Goal: Task Accomplishment & Management: Use online tool/utility

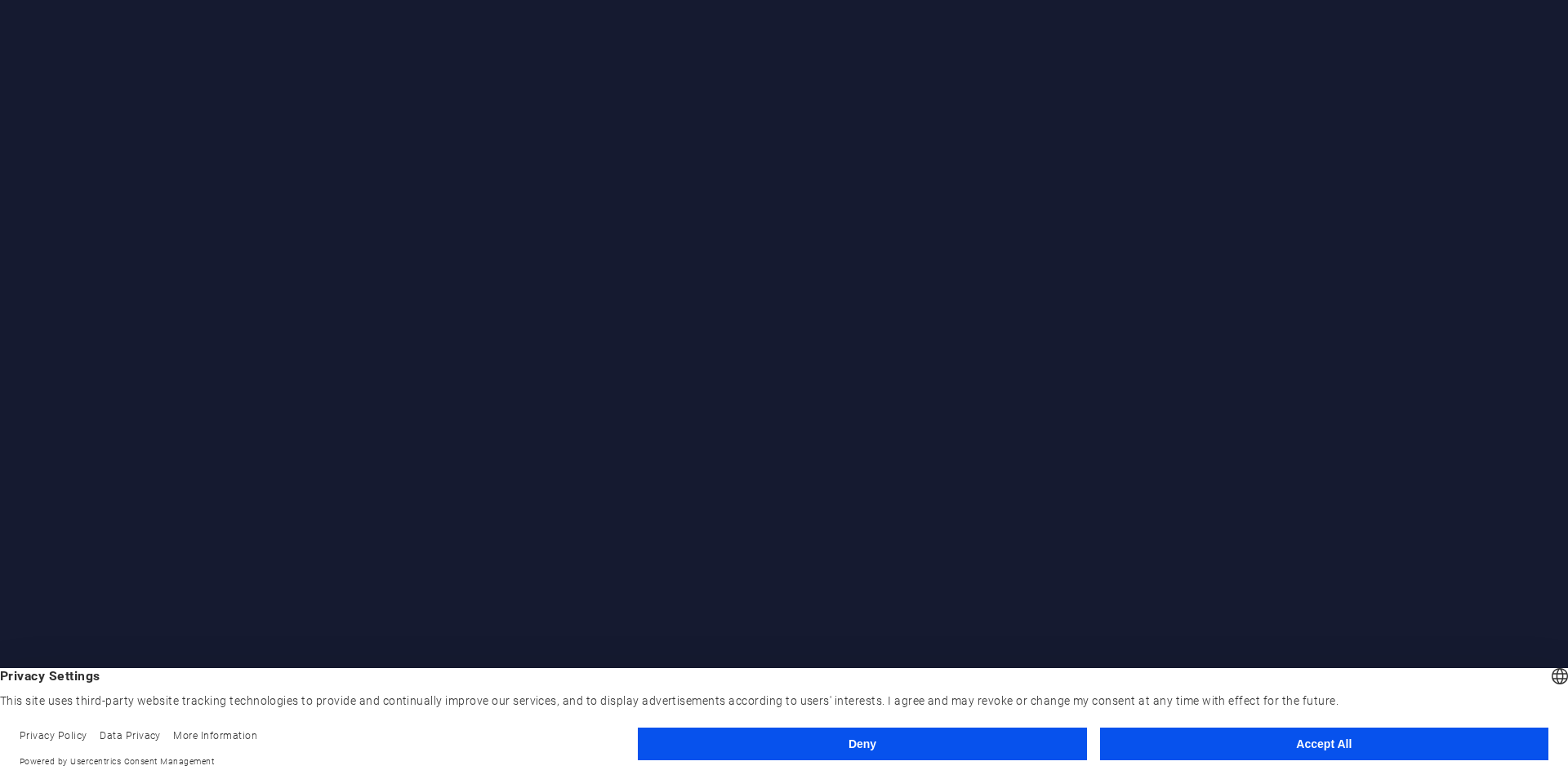
click at [1173, 754] on button "Accept All" at bounding box center [1324, 744] width 448 height 33
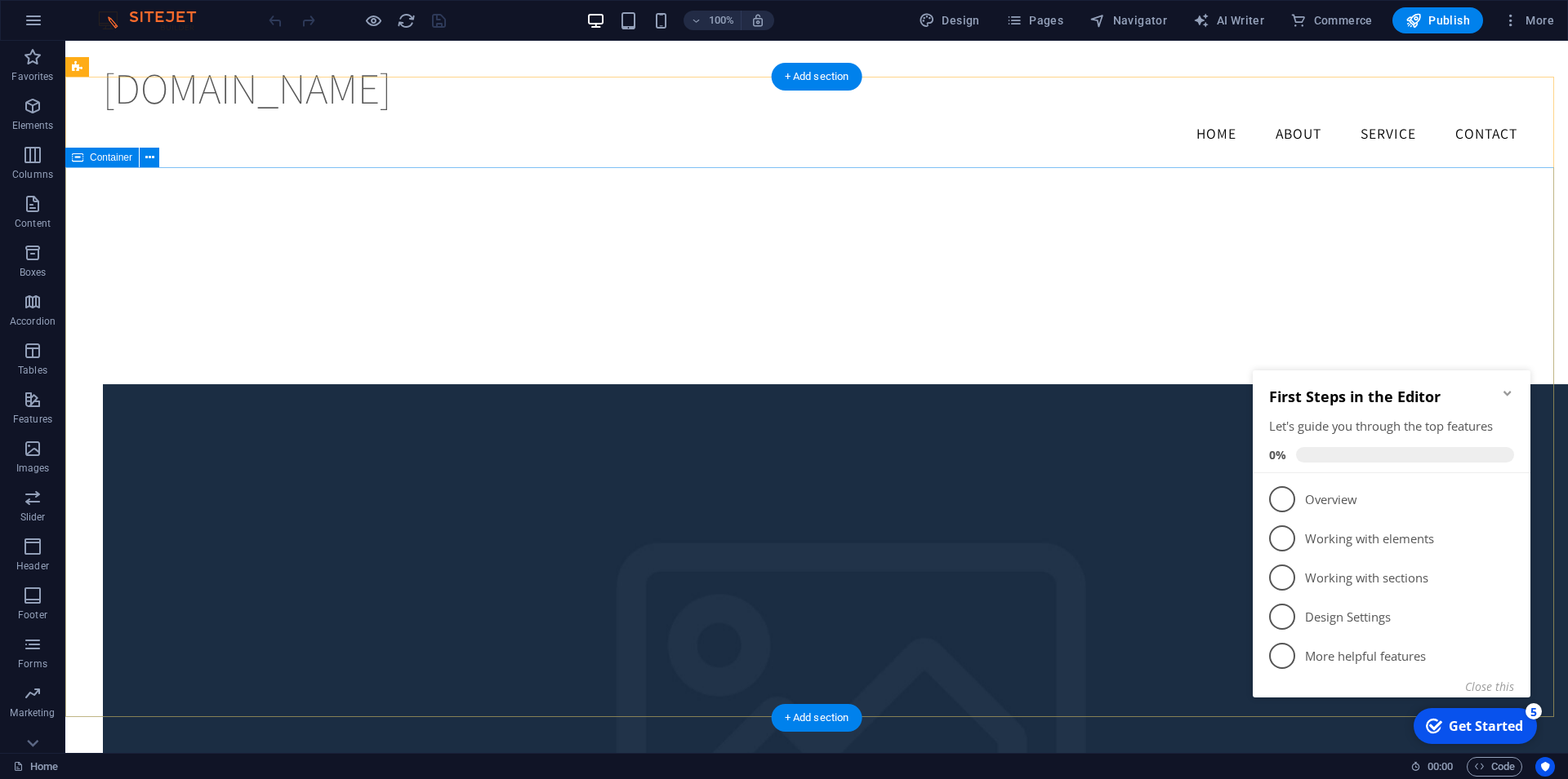
scroll to position [2164, 0]
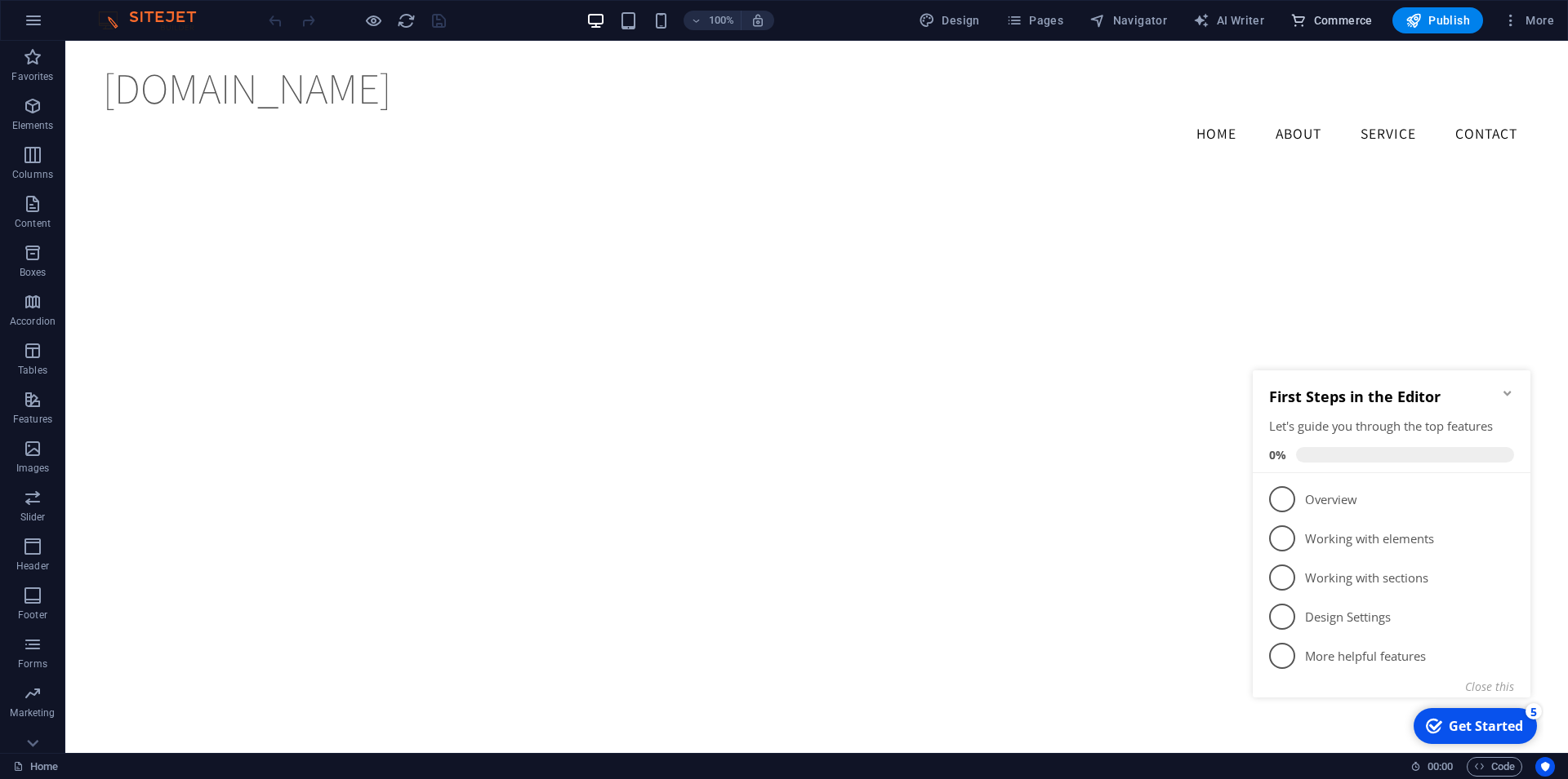
click at [1319, 18] on span "Commerce" at bounding box center [1331, 20] width 83 height 16
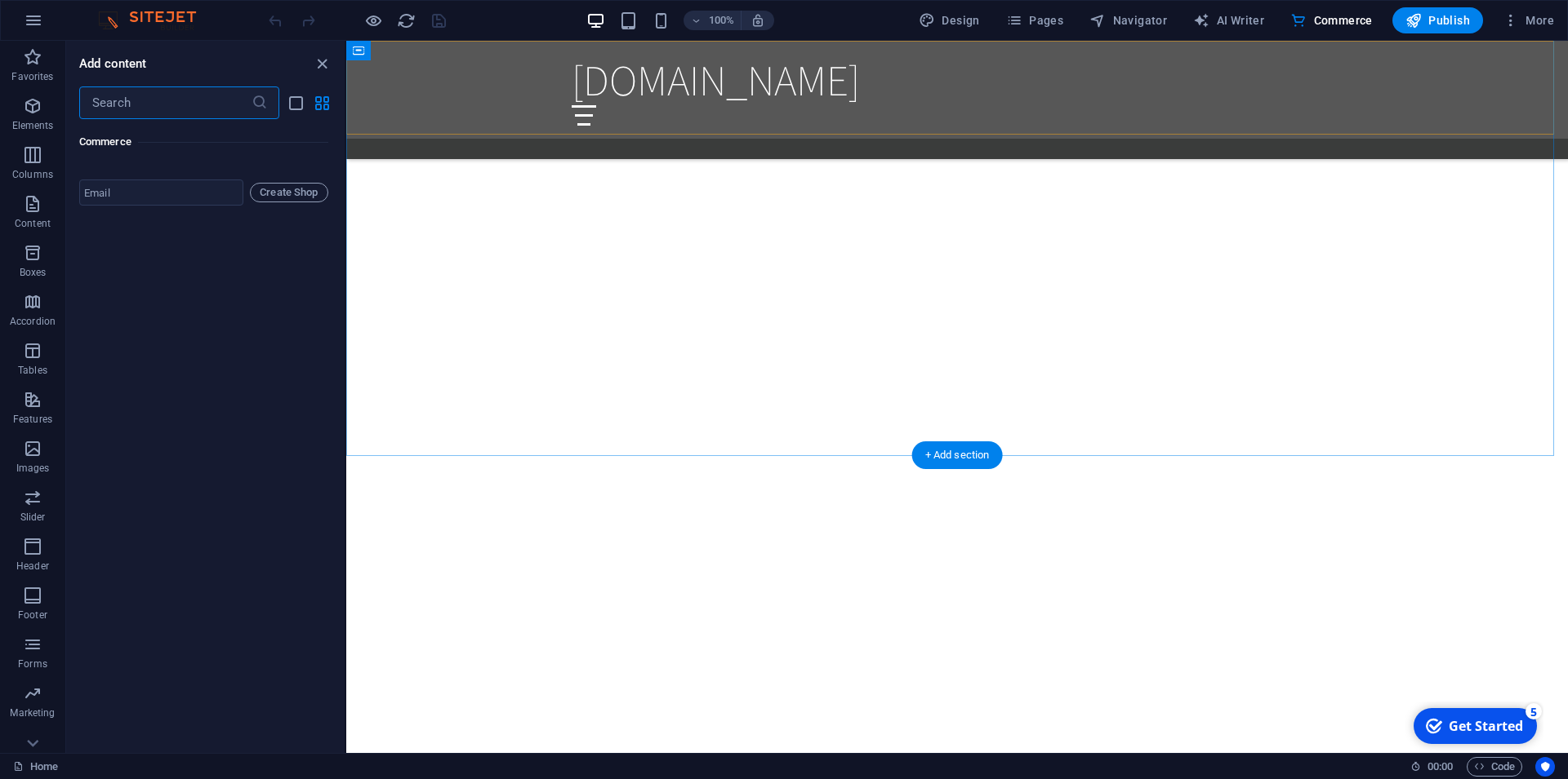
scroll to position [1932, 0]
click at [1317, 105] on div at bounding box center [957, 115] width 771 height 20
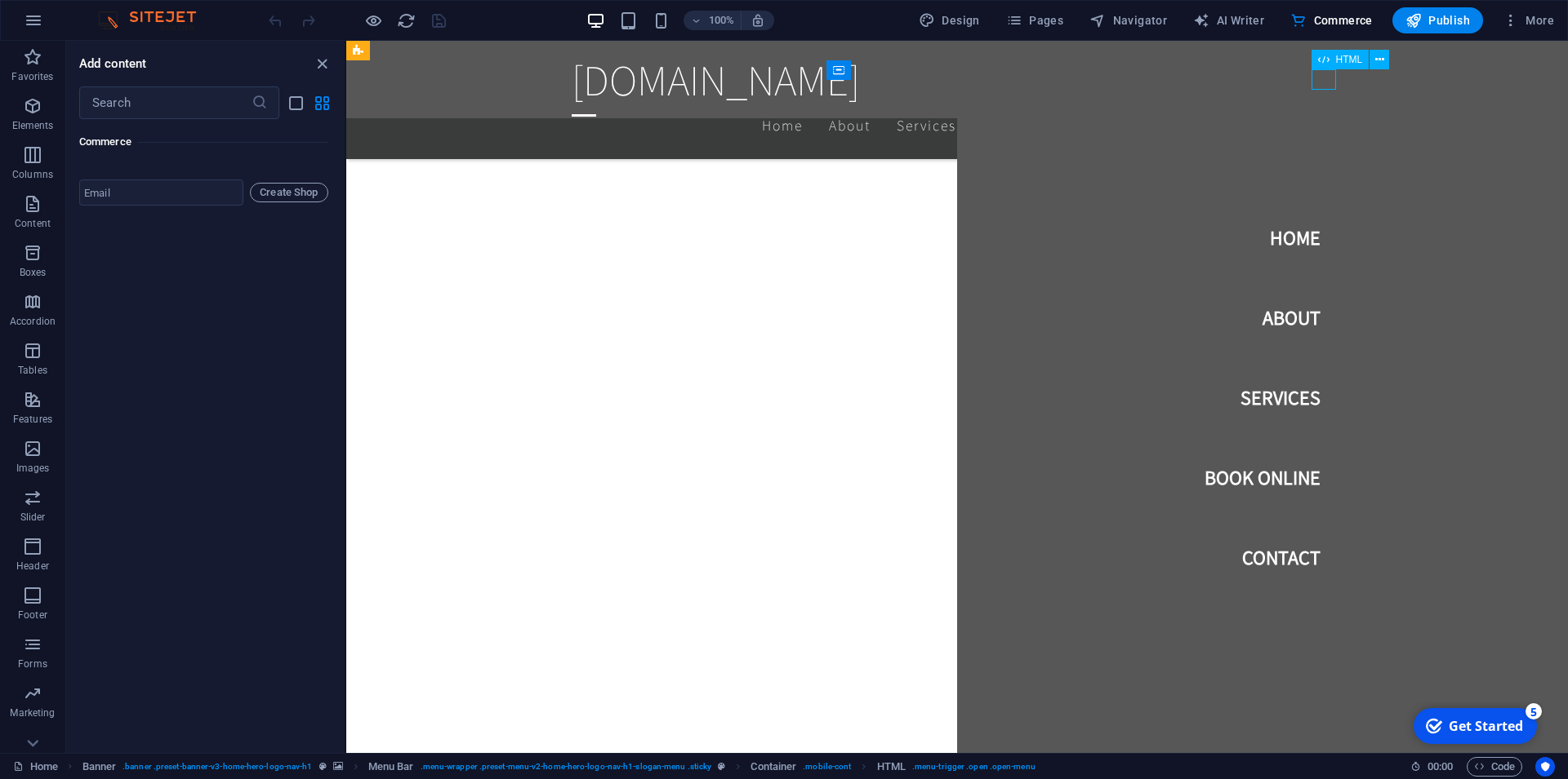
click at [596, 105] on div at bounding box center [583, 115] width 25 height 20
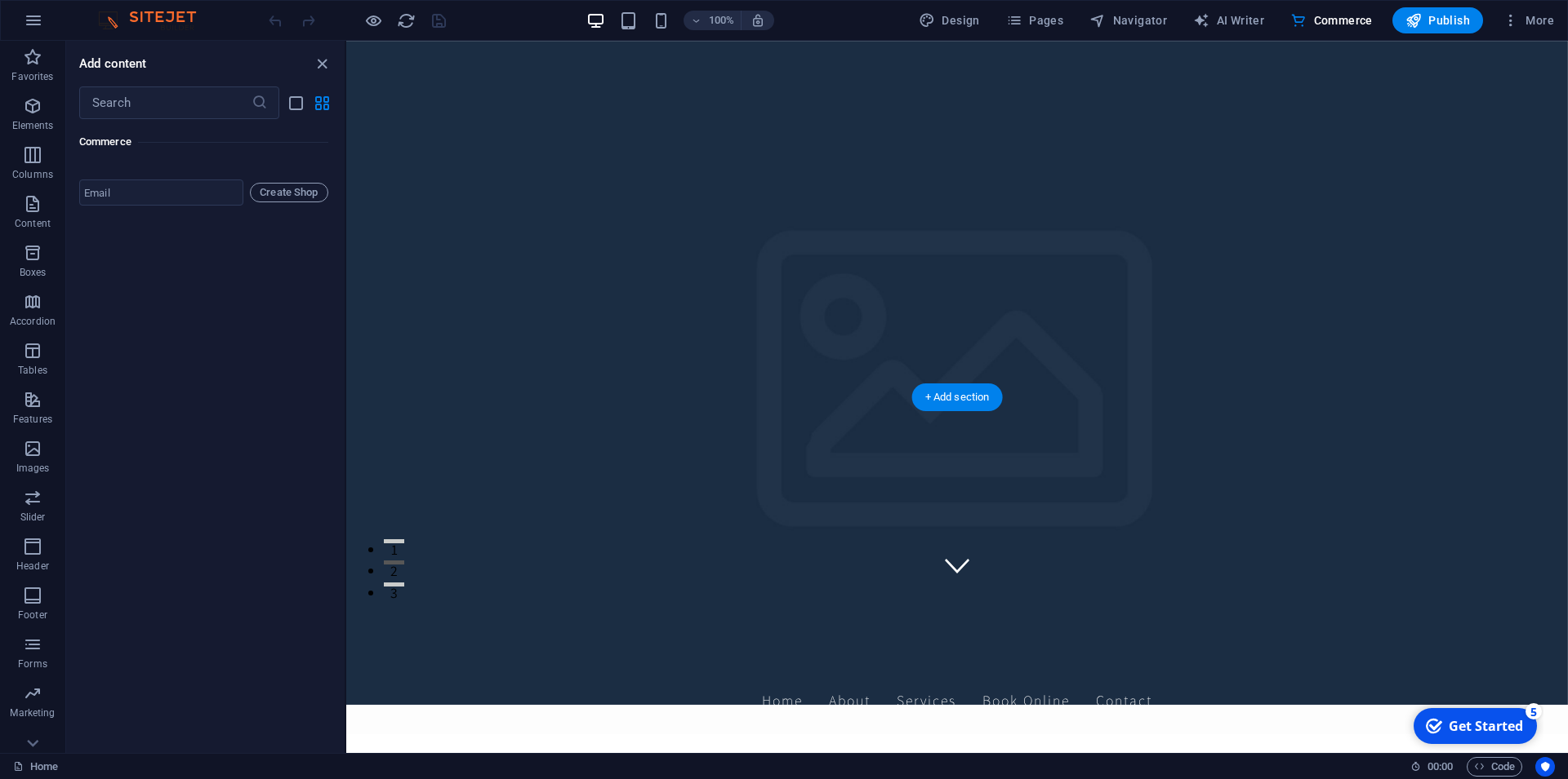
scroll to position [250, 0]
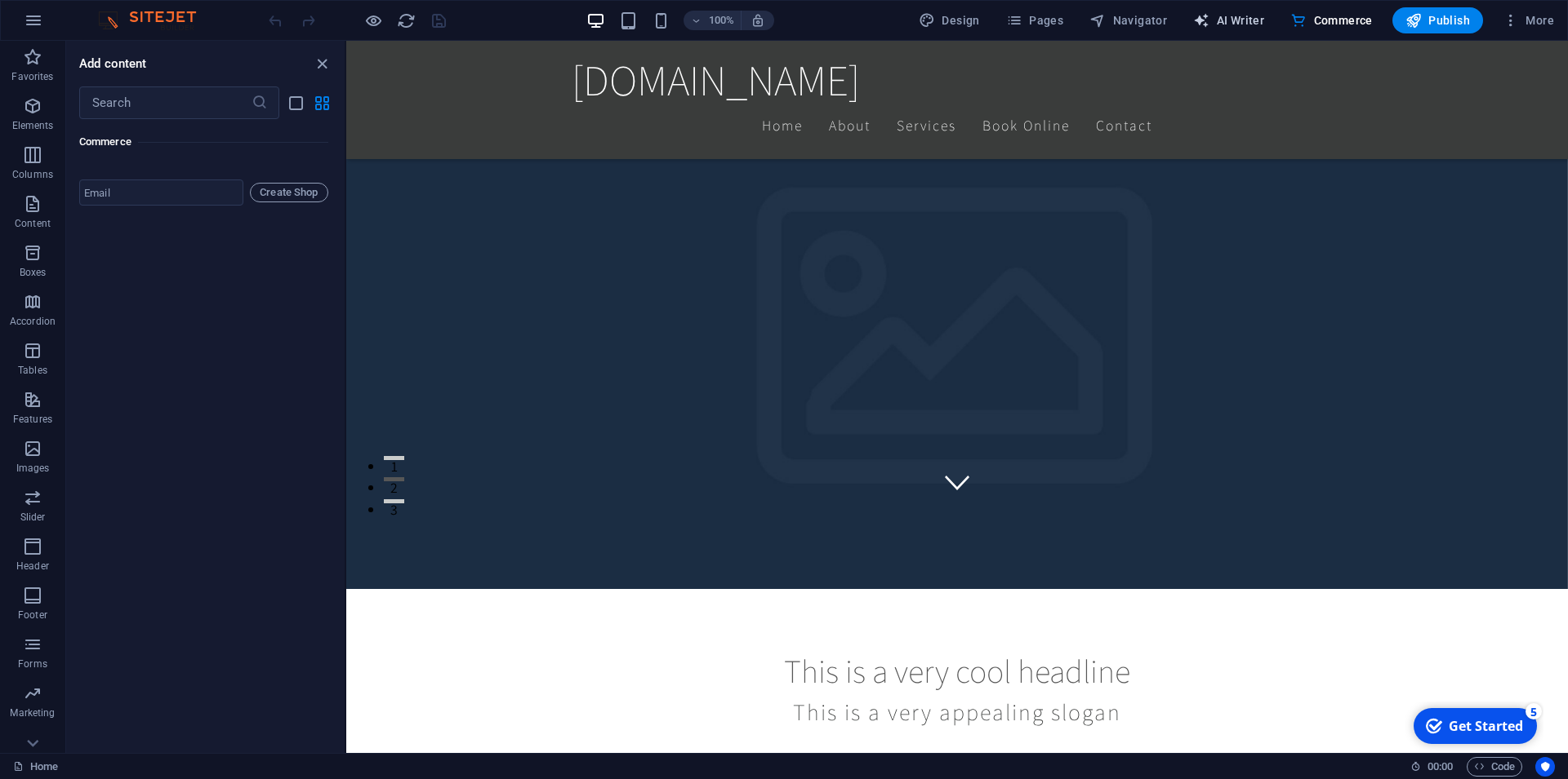
click at [1236, 16] on span "AI Writer" at bounding box center [1228, 20] width 71 height 16
select select "English"
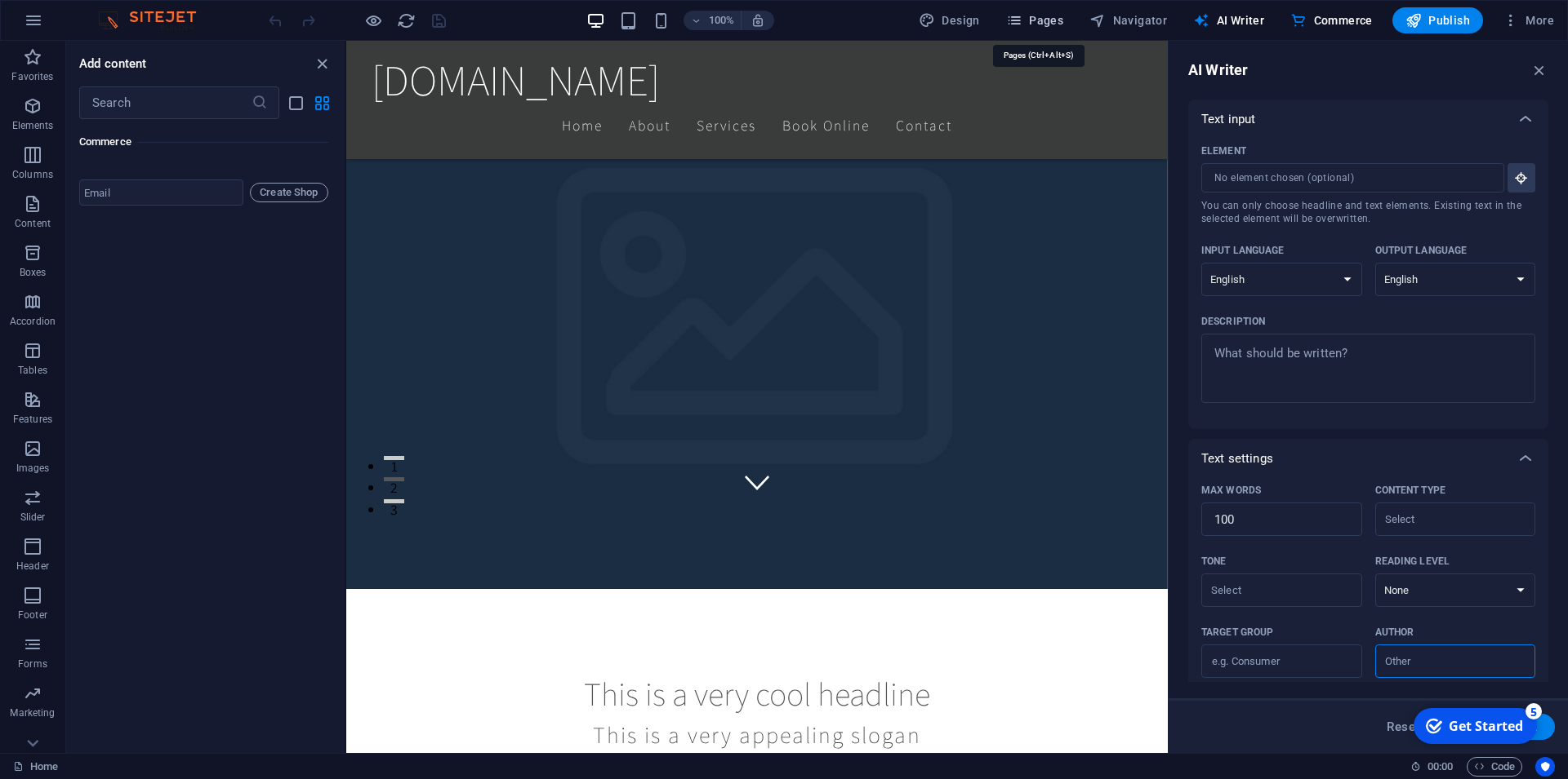
click at [1063, 18] on span "Pages" at bounding box center [1034, 20] width 57 height 16
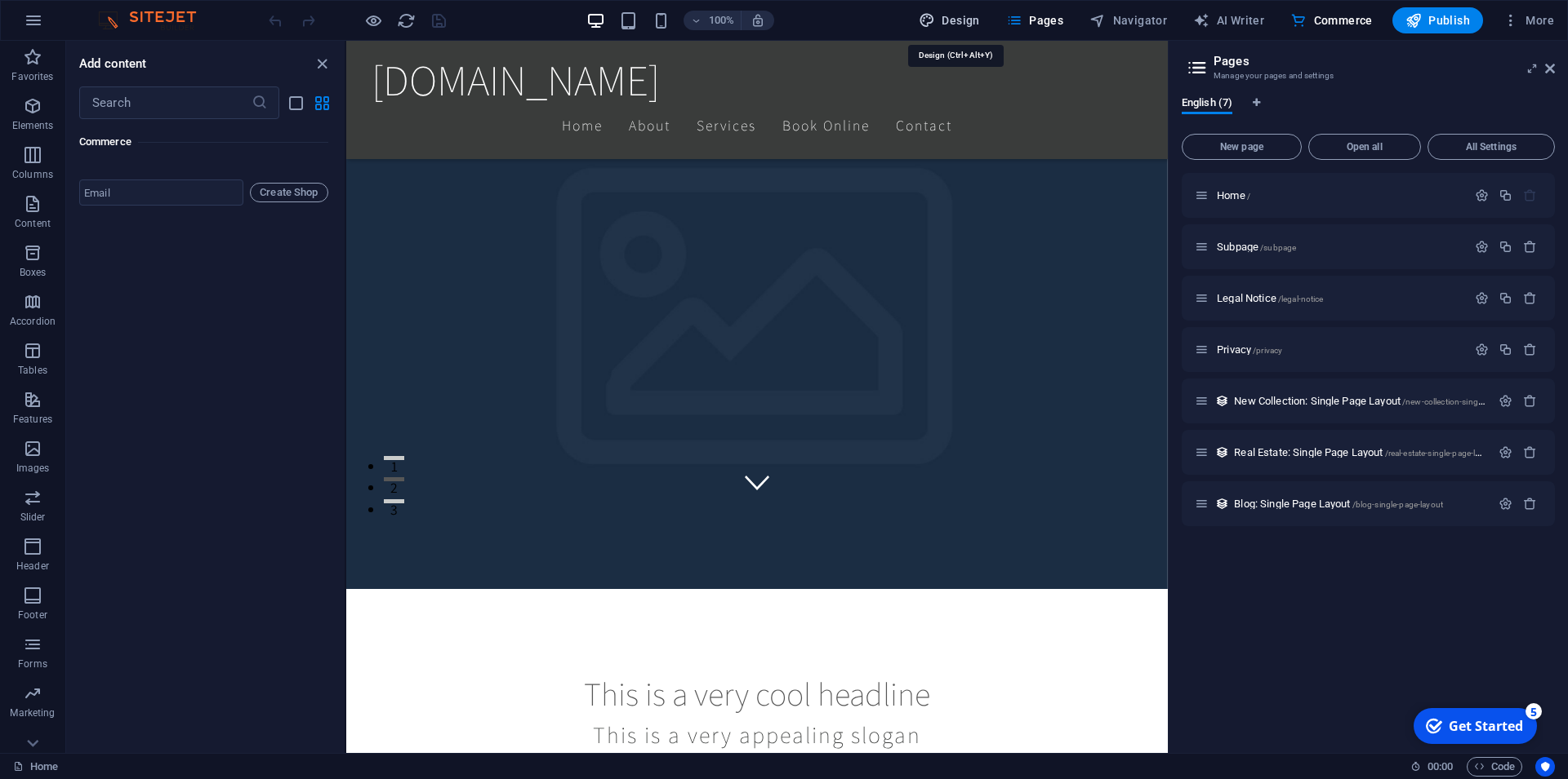
click at [978, 21] on span "Design" at bounding box center [948, 20] width 61 height 16
select select "rem"
select select "200"
select select "px"
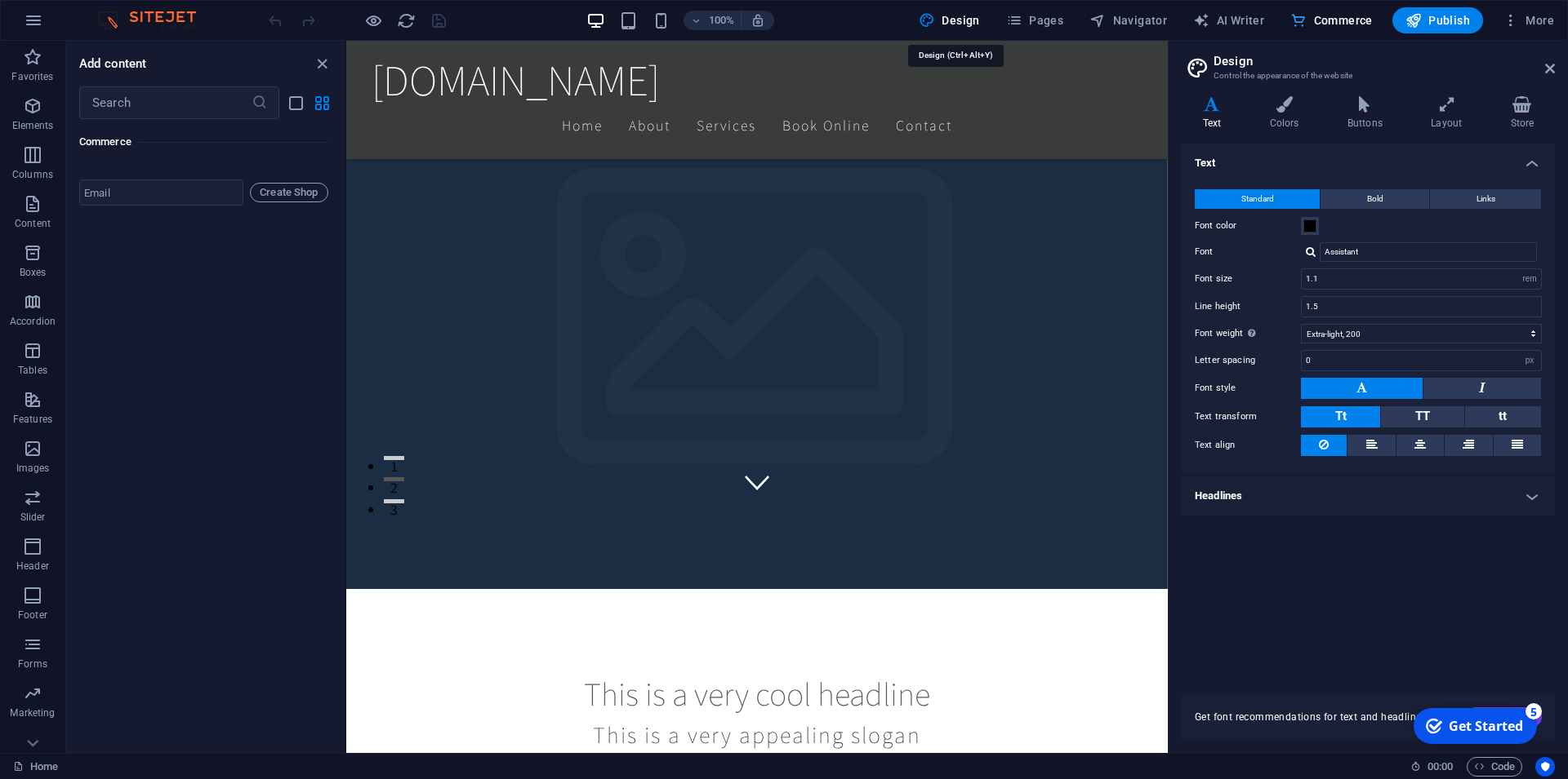
click at [1339, 17] on span "Commerce" at bounding box center [1331, 20] width 83 height 16
click at [143, 115] on input "text" at bounding box center [165, 103] width 173 height 33
click at [24, 32] on button "button" at bounding box center [33, 20] width 39 height 39
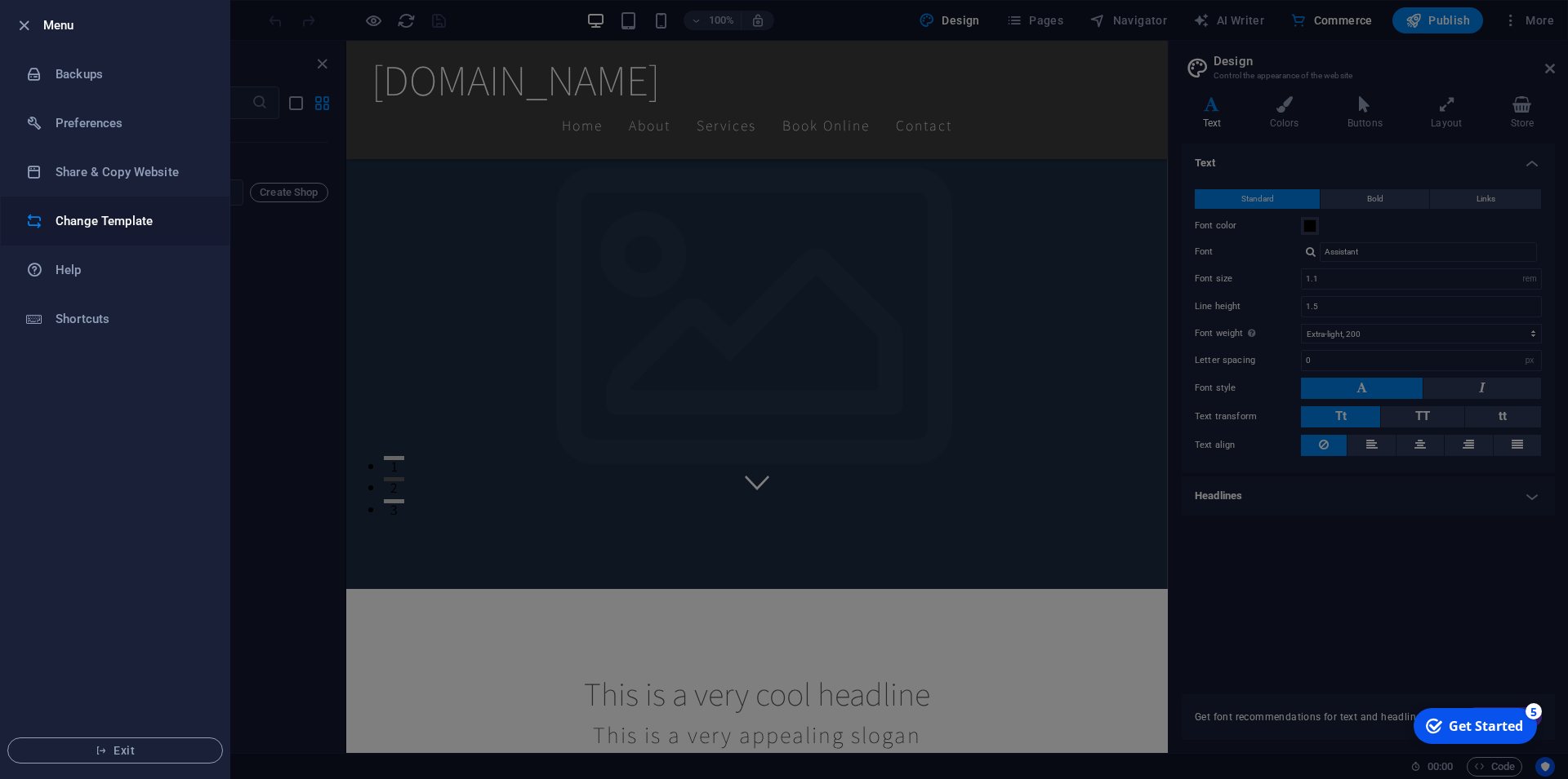
click at [160, 212] on h6 "Change Template" at bounding box center [131, 222] width 151 height 20
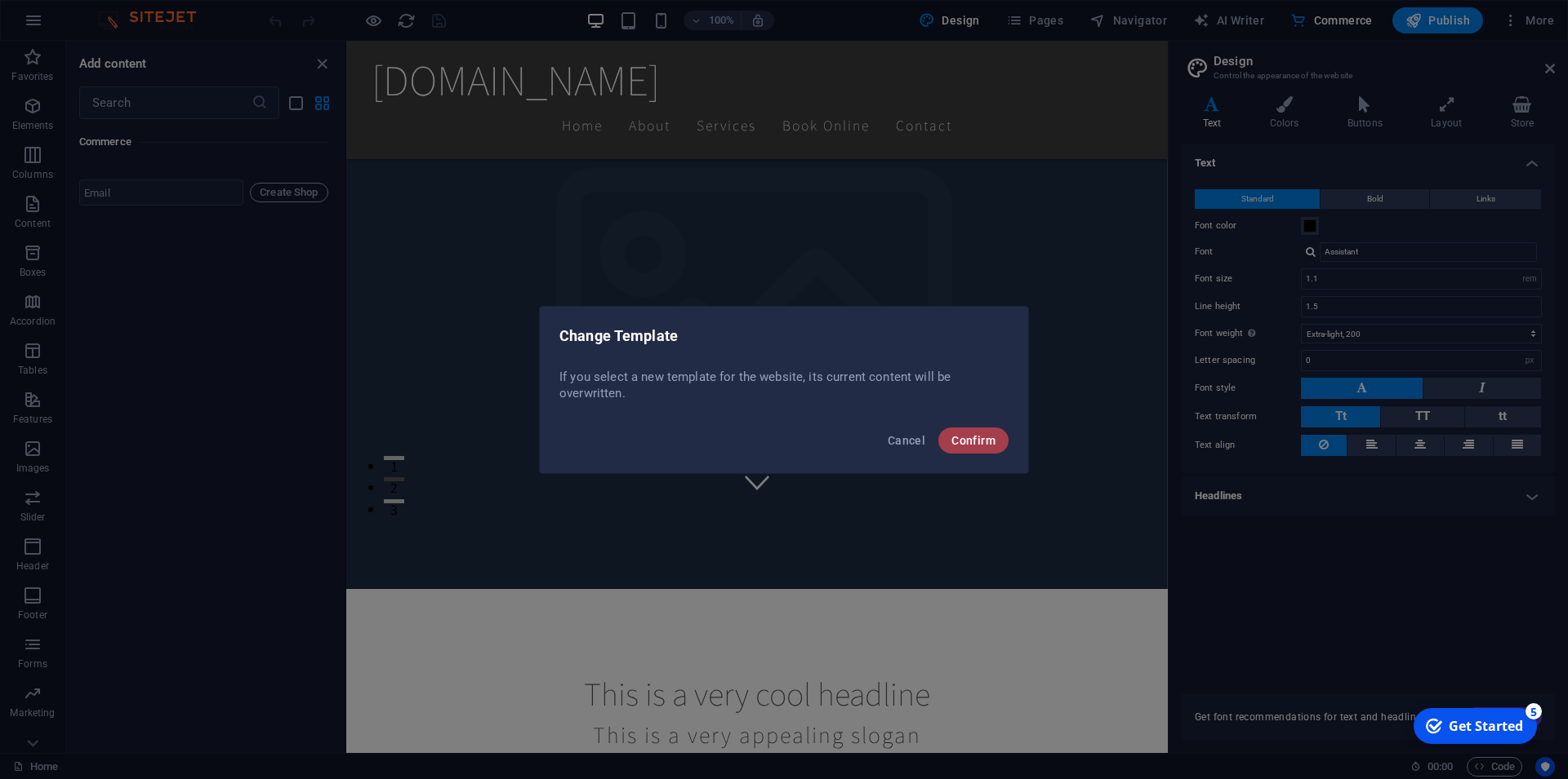
click at [987, 441] on span "Confirm" at bounding box center [973, 440] width 45 height 13
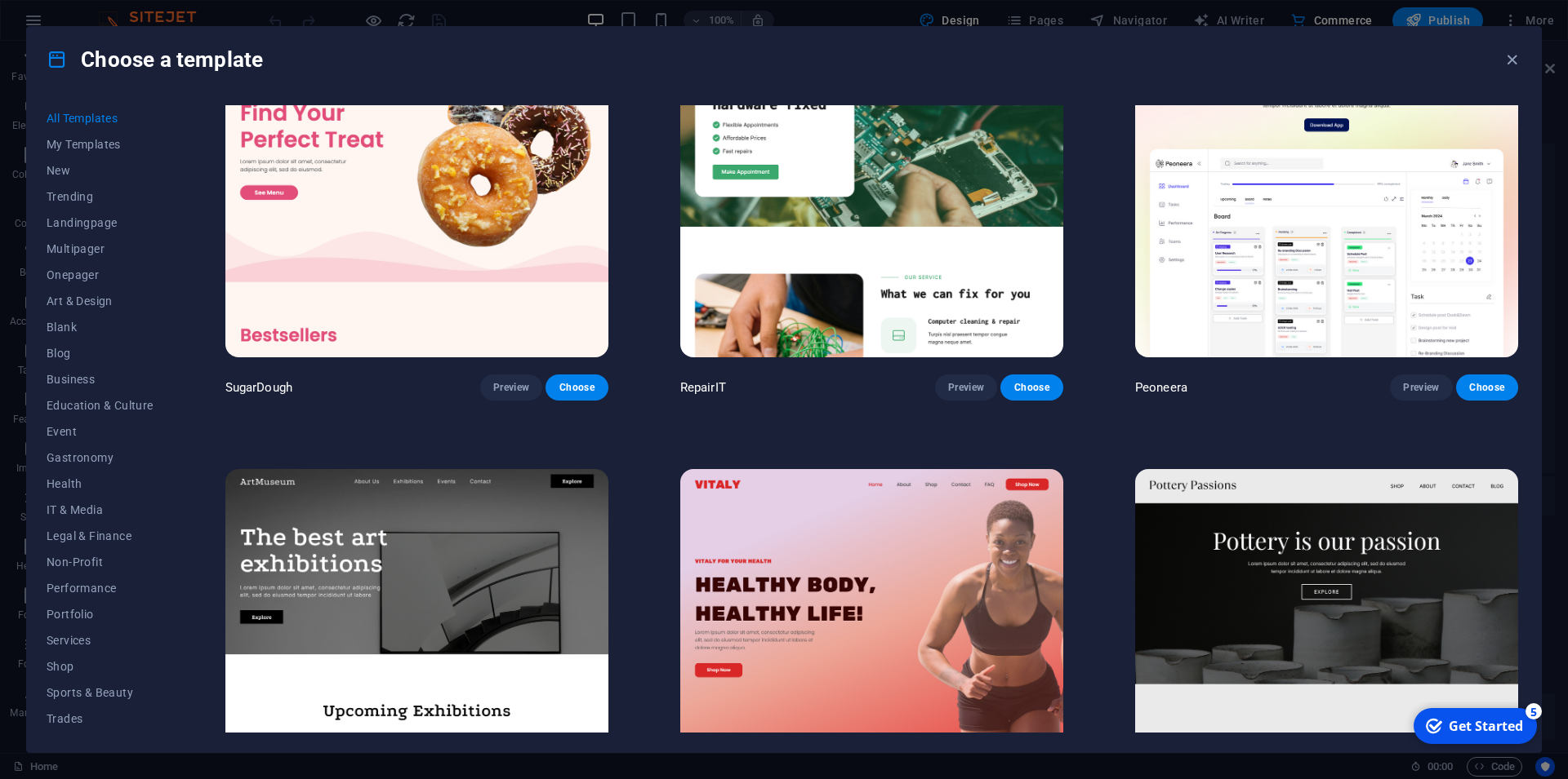
scroll to position [221, 0]
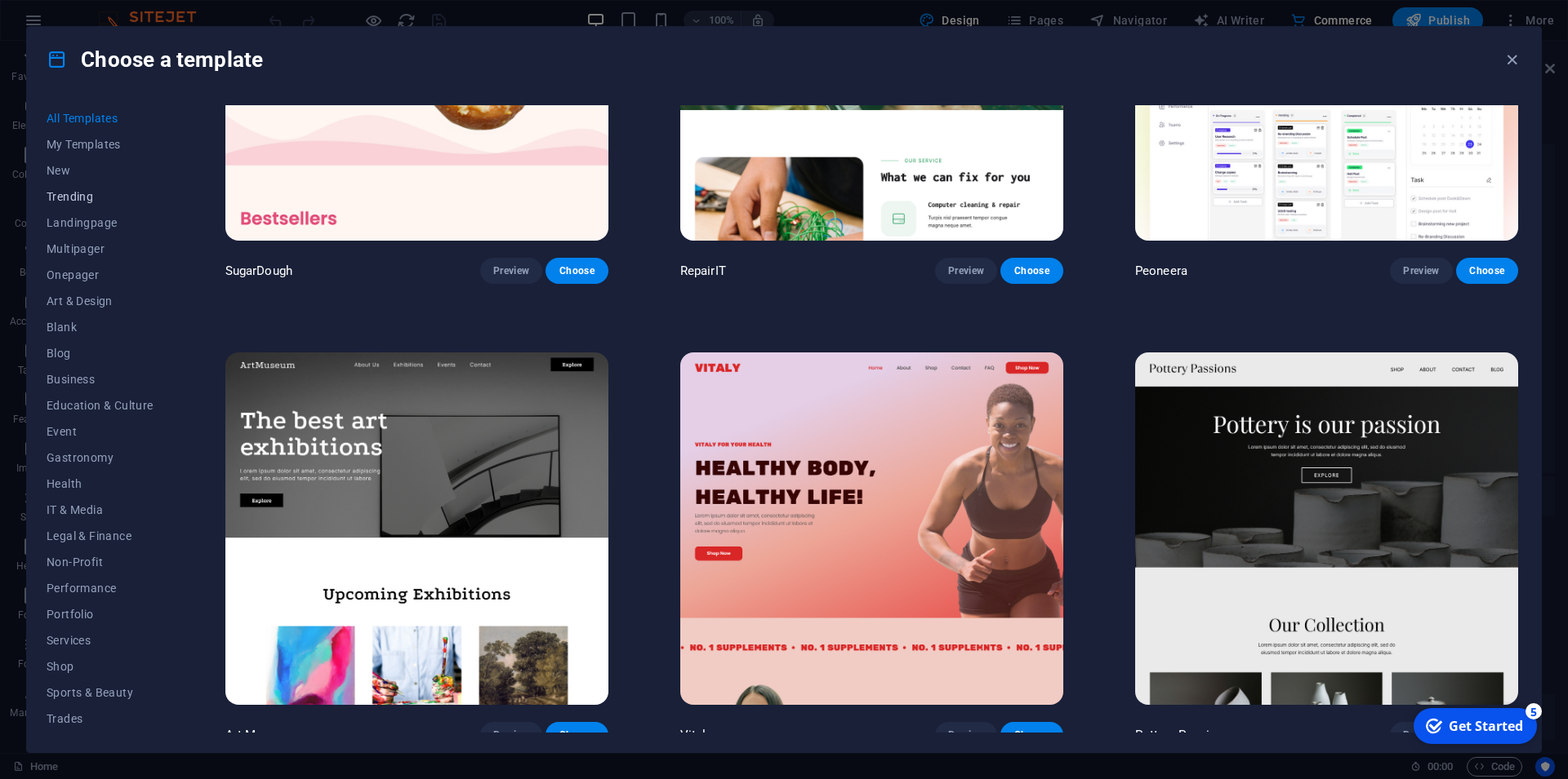
click at [93, 193] on span "Trending" at bounding box center [100, 196] width 107 height 13
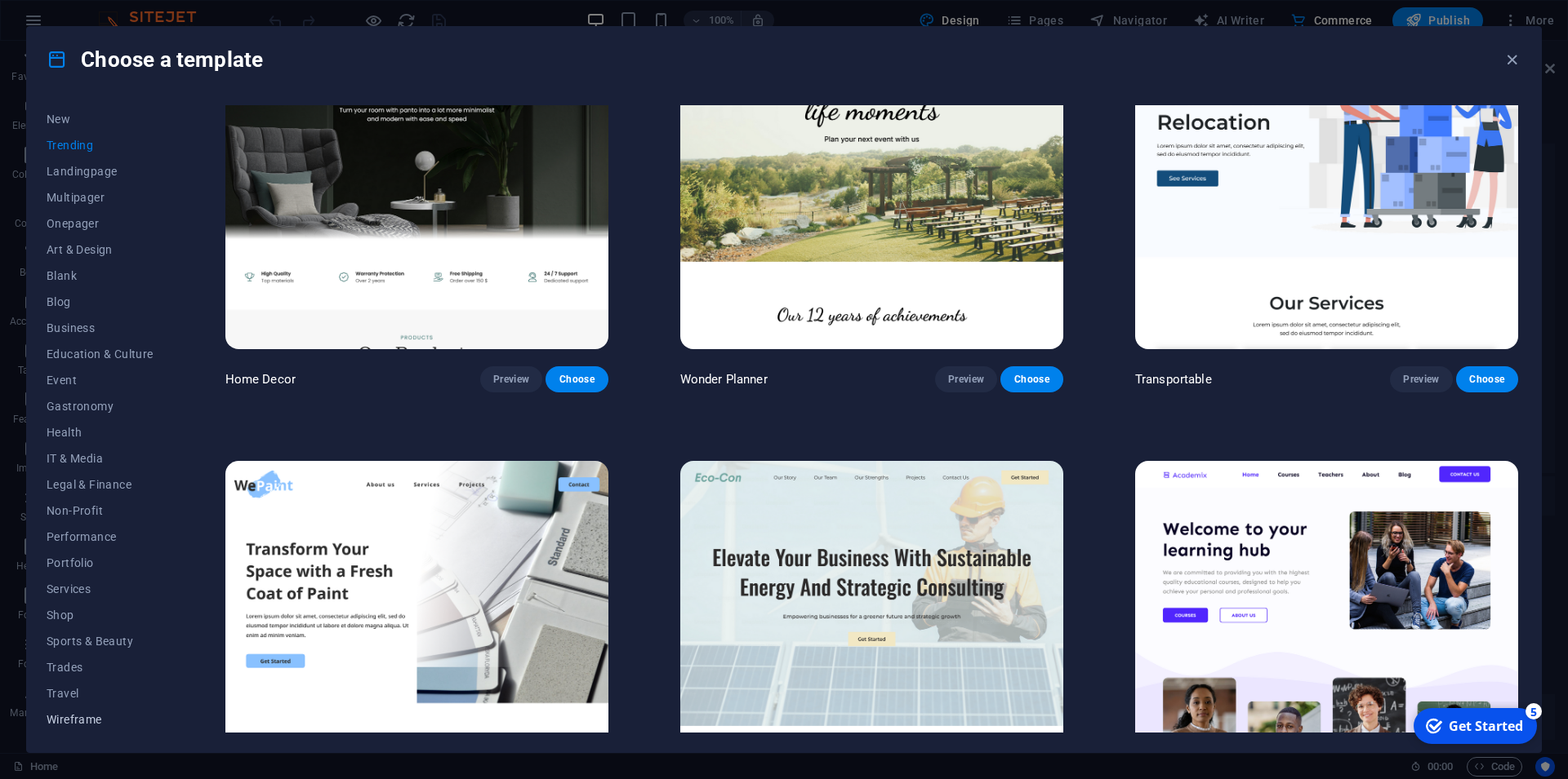
scroll to position [0, 0]
click at [47, 174] on span "New" at bounding box center [100, 171] width 107 height 13
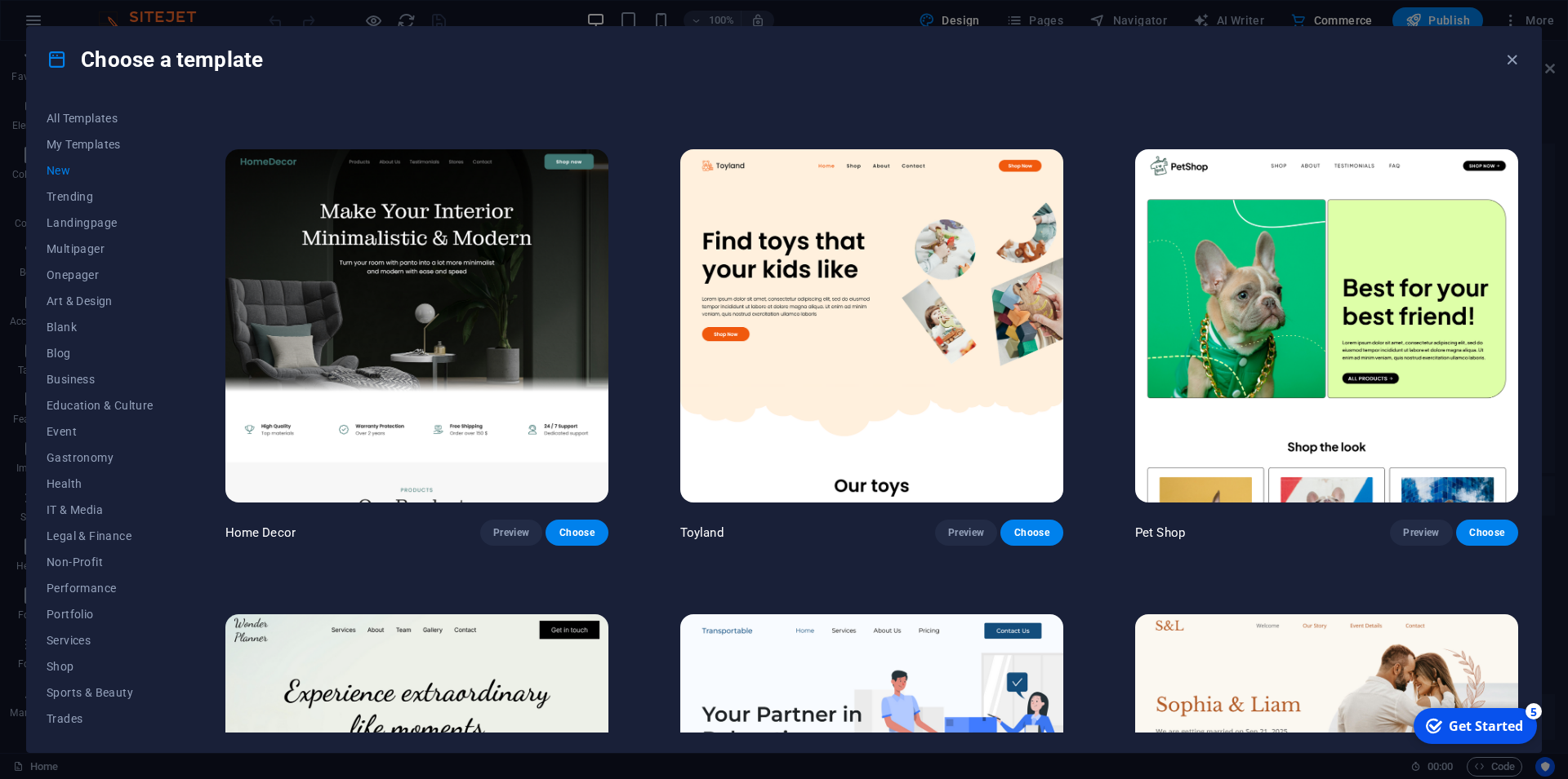
scroll to position [813, 0]
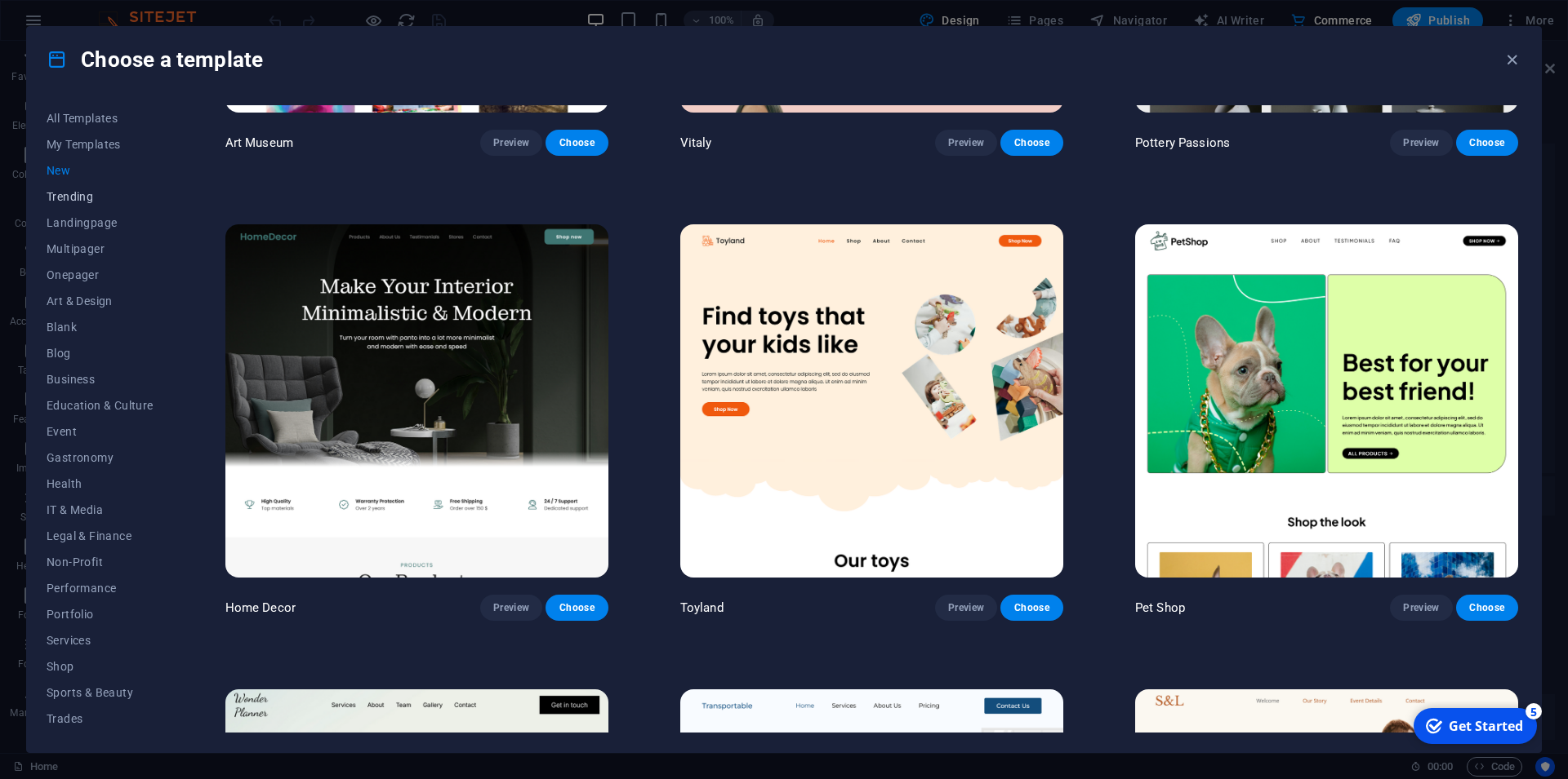
click at [74, 195] on span "Trending" at bounding box center [100, 196] width 107 height 13
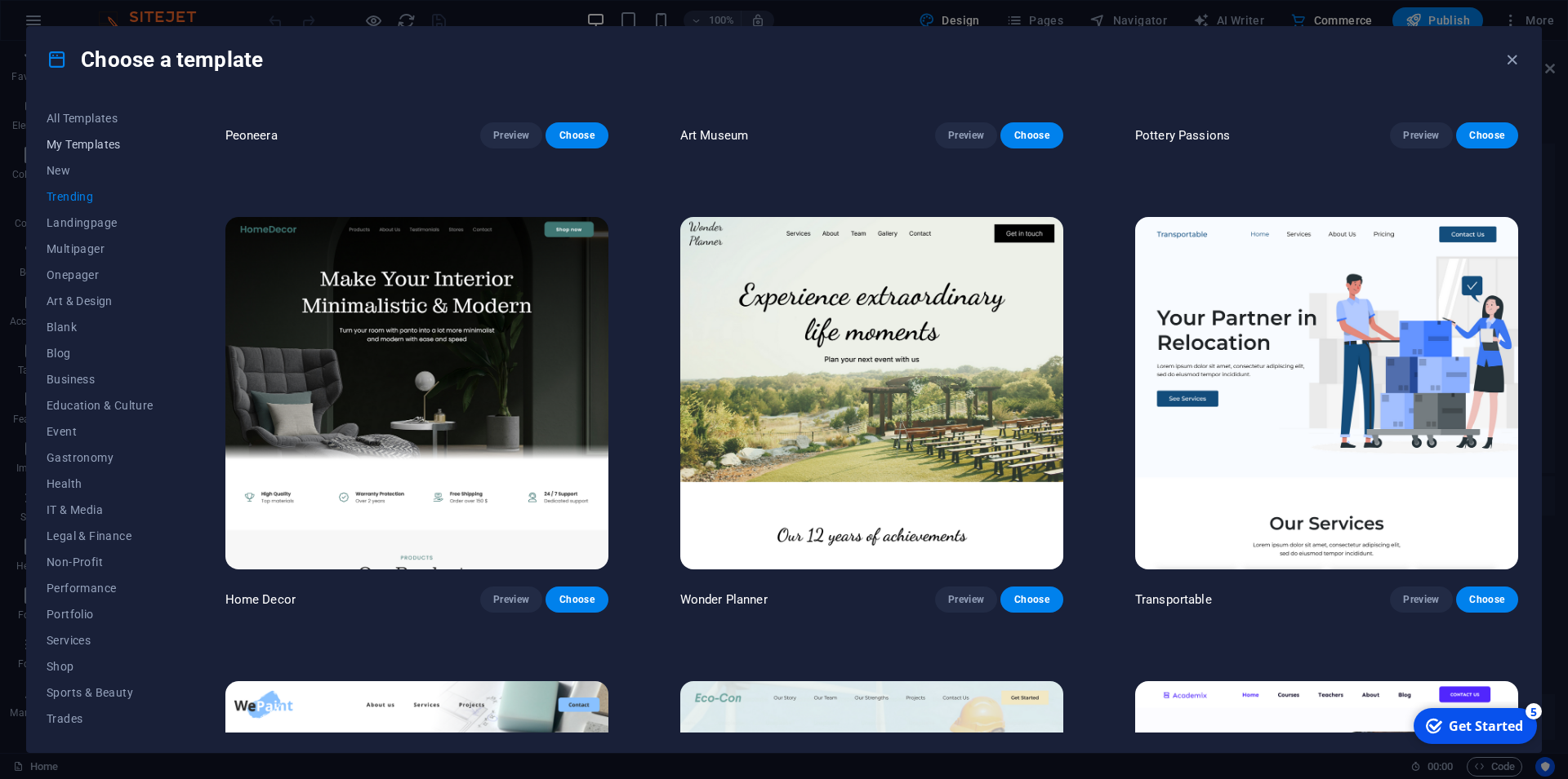
click at [74, 138] on span "My Templates" at bounding box center [100, 144] width 107 height 13
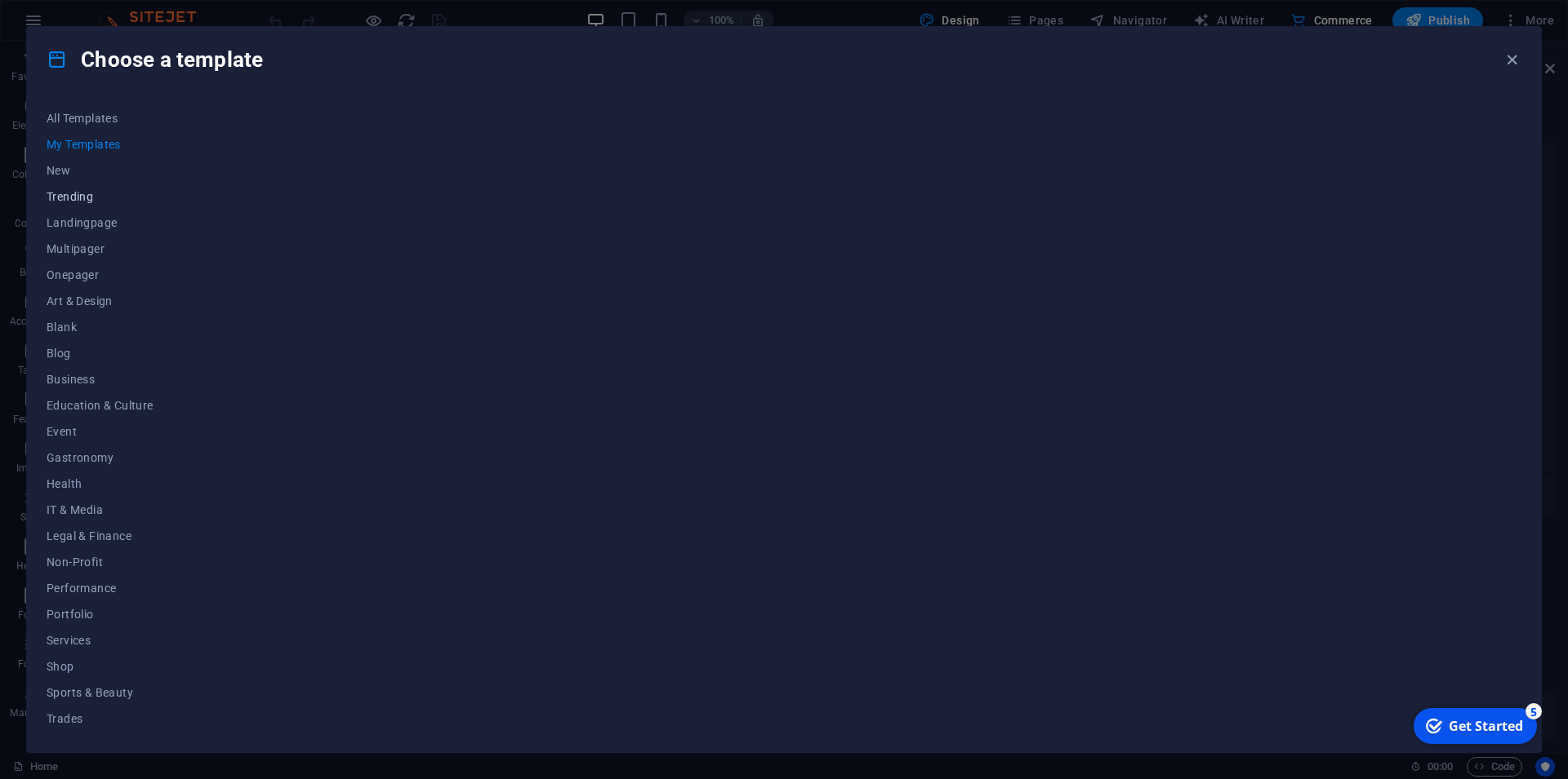
click at [88, 195] on span "Trending" at bounding box center [100, 196] width 107 height 13
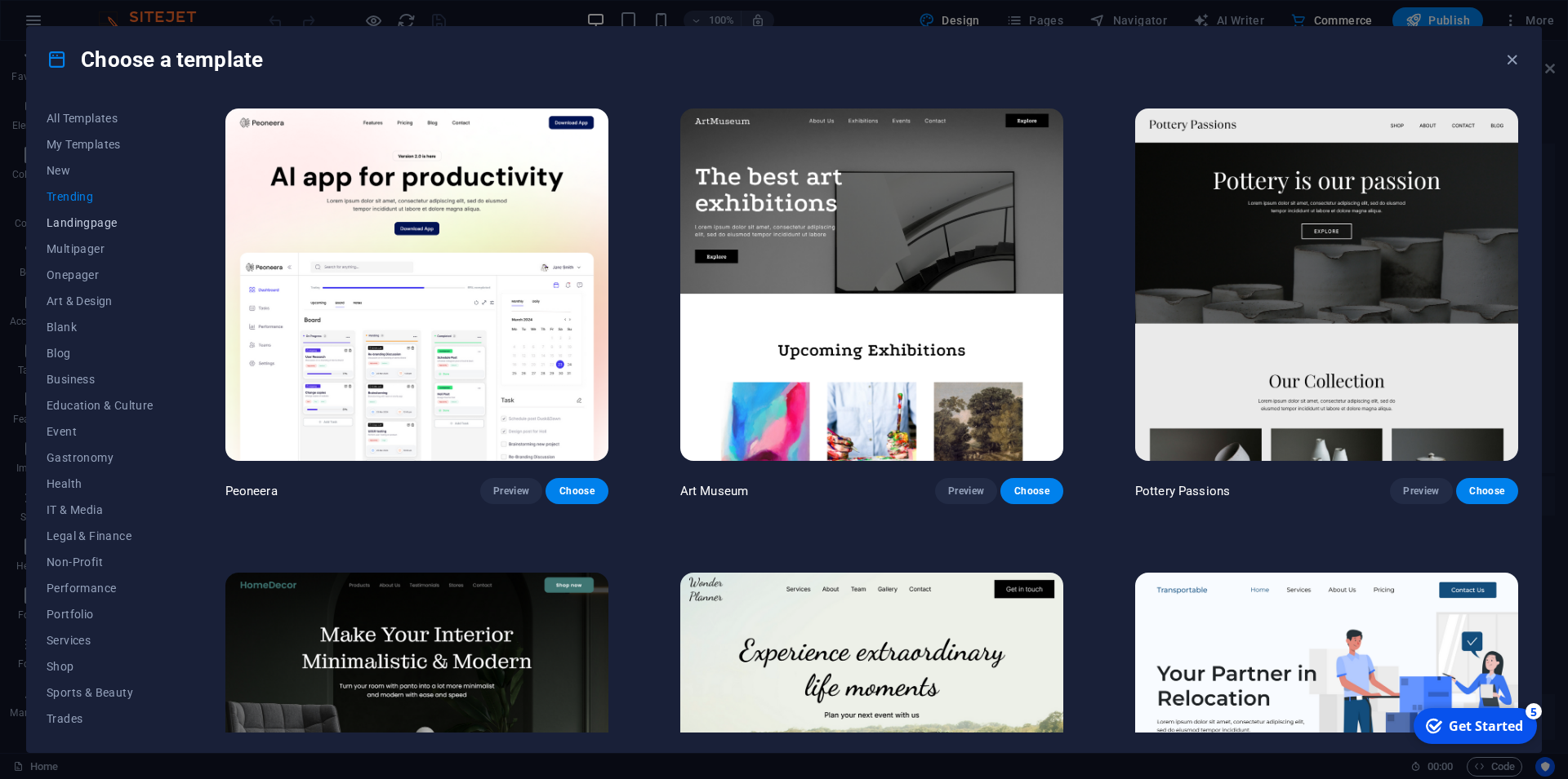
click at [76, 220] on span "Landingpage" at bounding box center [100, 222] width 107 height 13
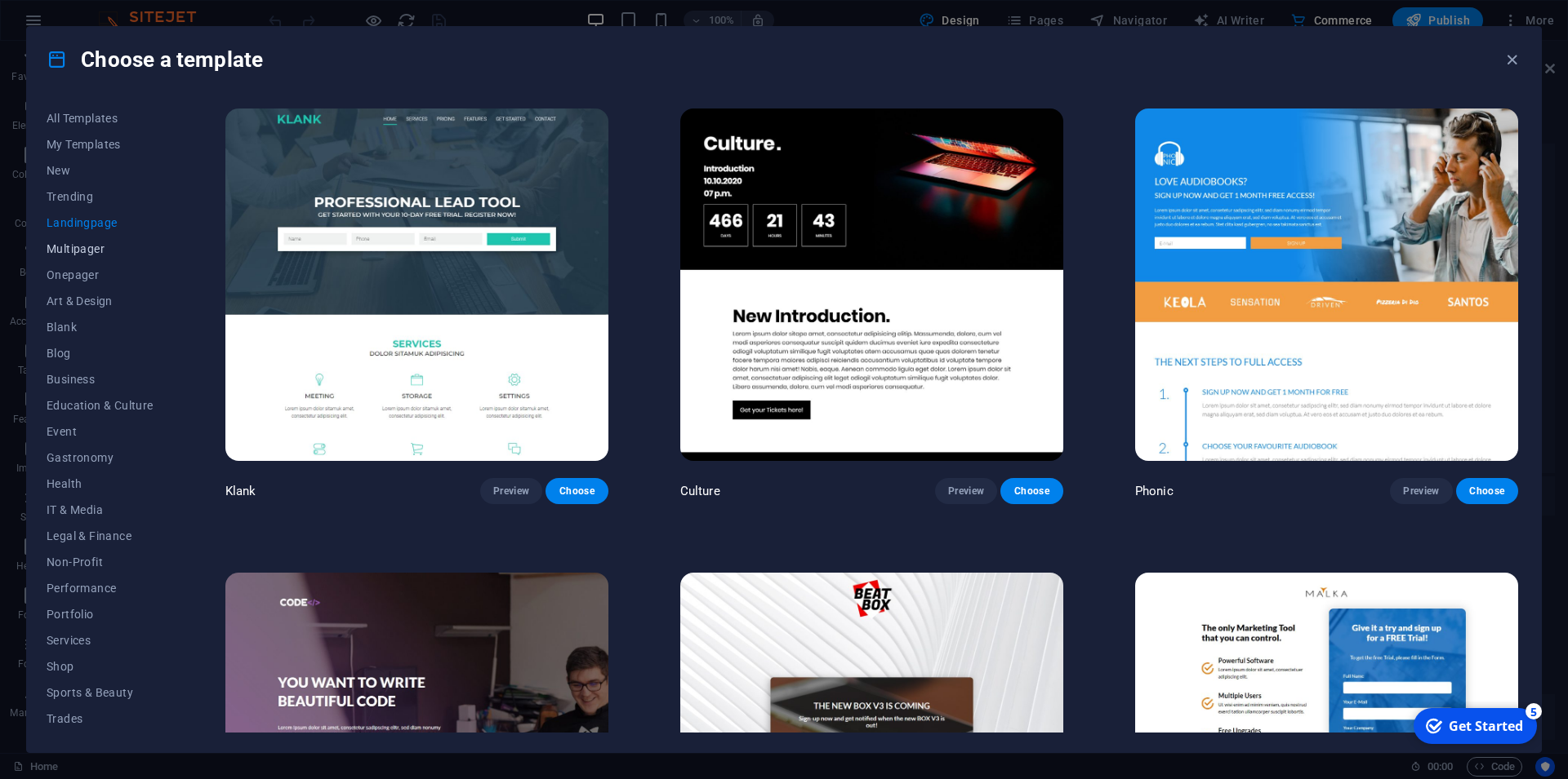
click at [77, 251] on span "Multipager" at bounding box center [100, 249] width 107 height 13
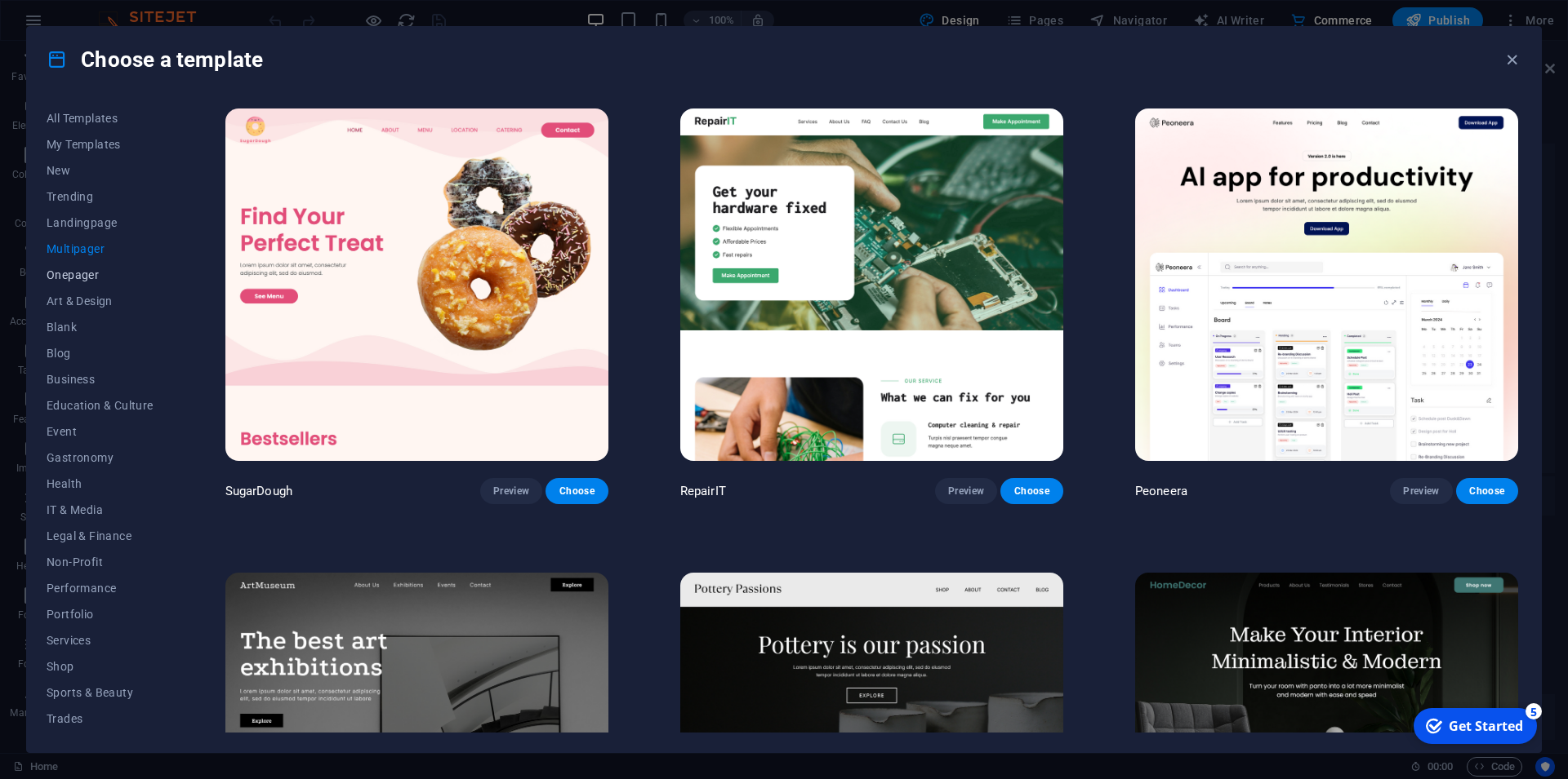
click at [77, 271] on span "Onepager" at bounding box center [100, 275] width 107 height 13
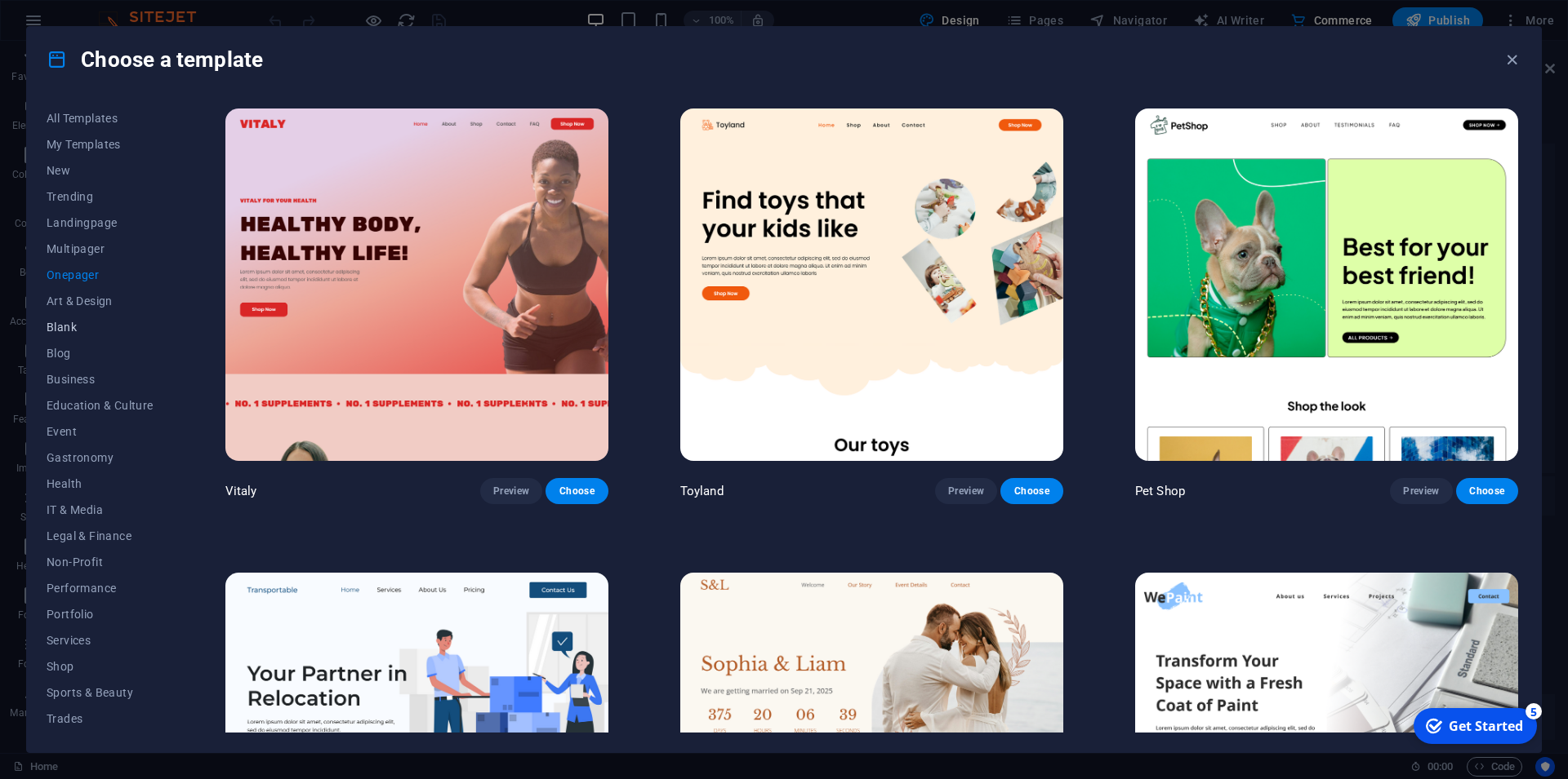
click at [91, 323] on span "Blank" at bounding box center [100, 327] width 107 height 13
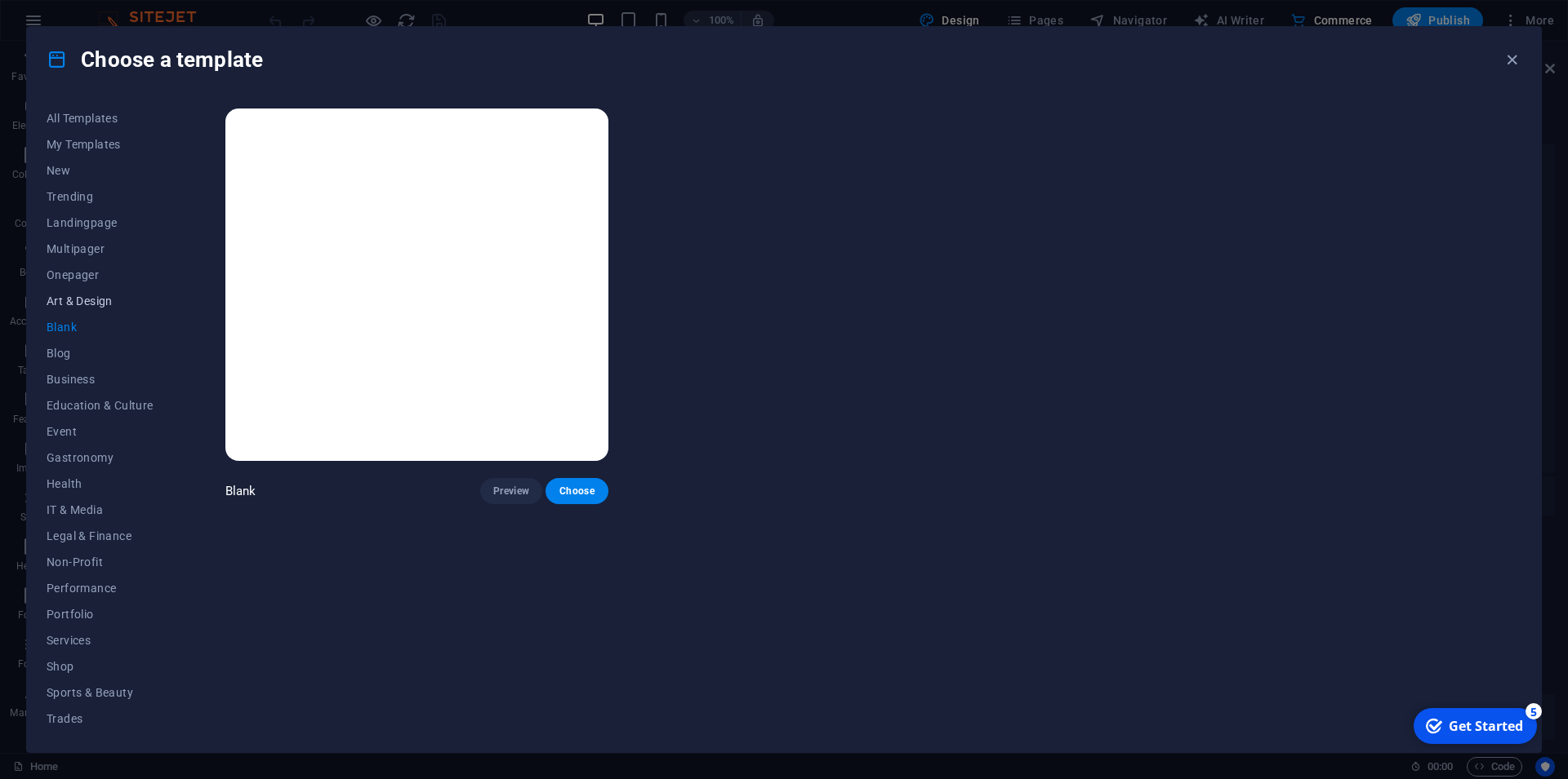
click at [91, 299] on span "Art & Design" at bounding box center [100, 301] width 107 height 13
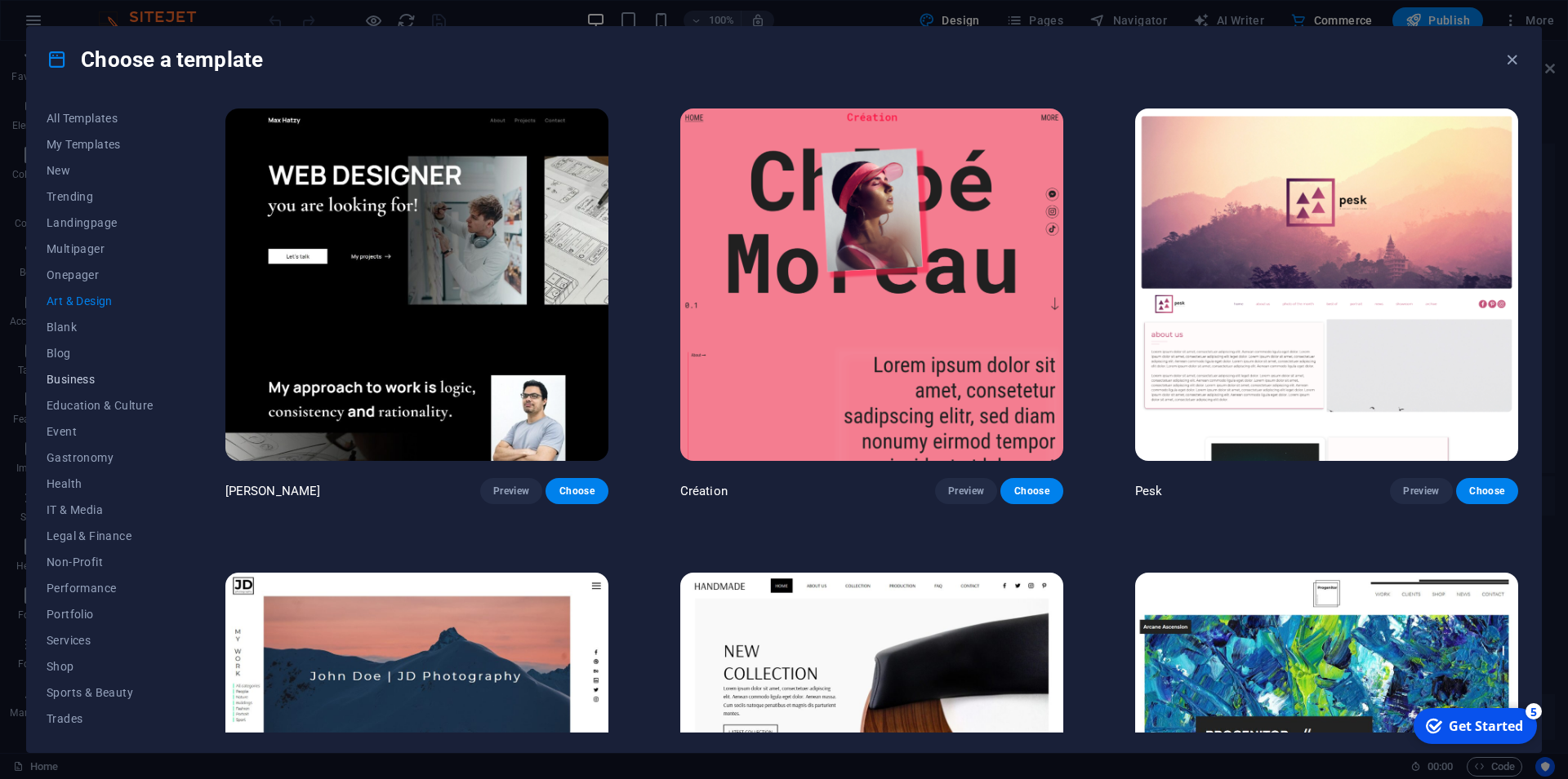
click at [71, 377] on span "Business" at bounding box center [100, 380] width 107 height 13
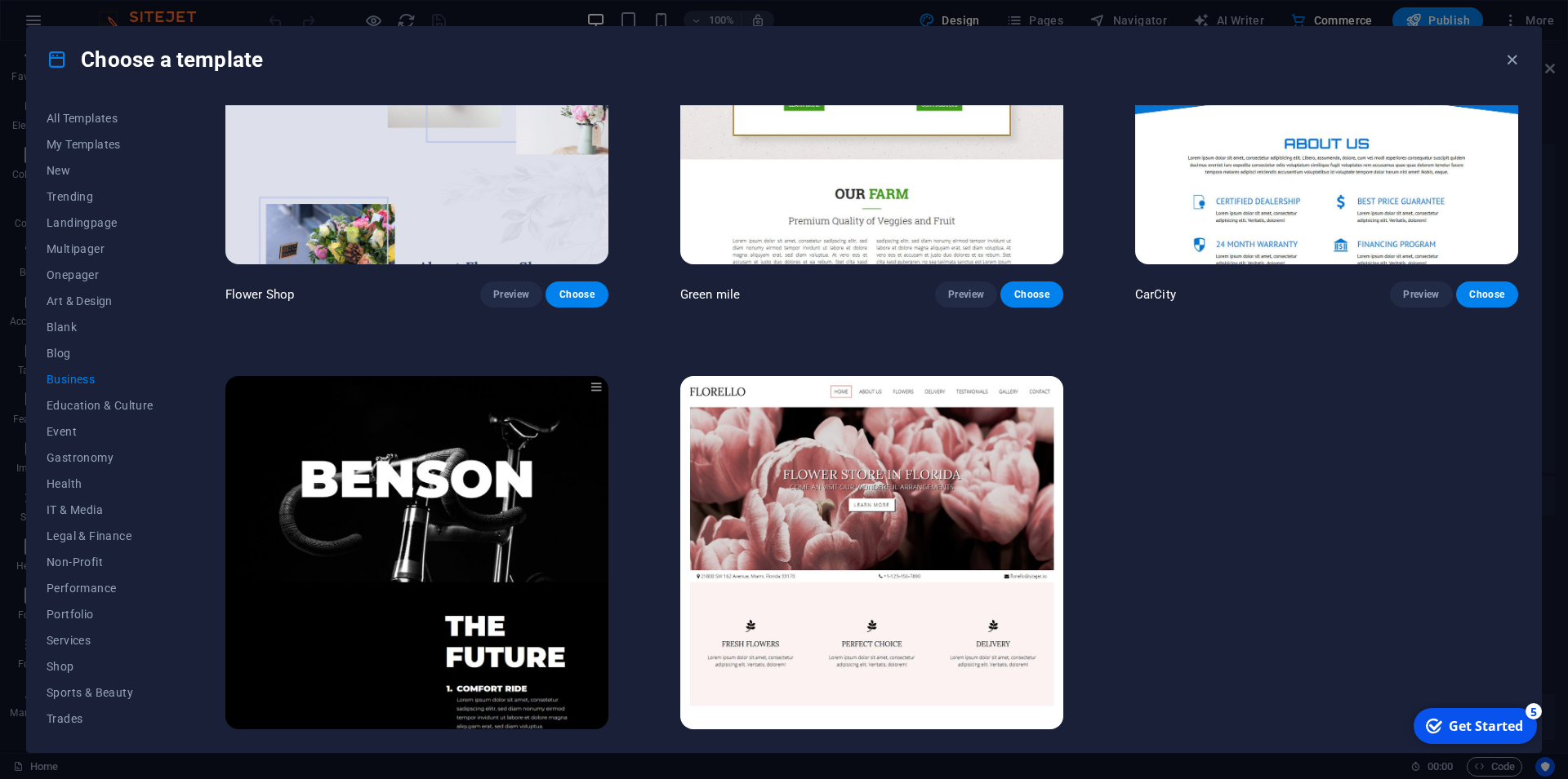
scroll to position [676, 0]
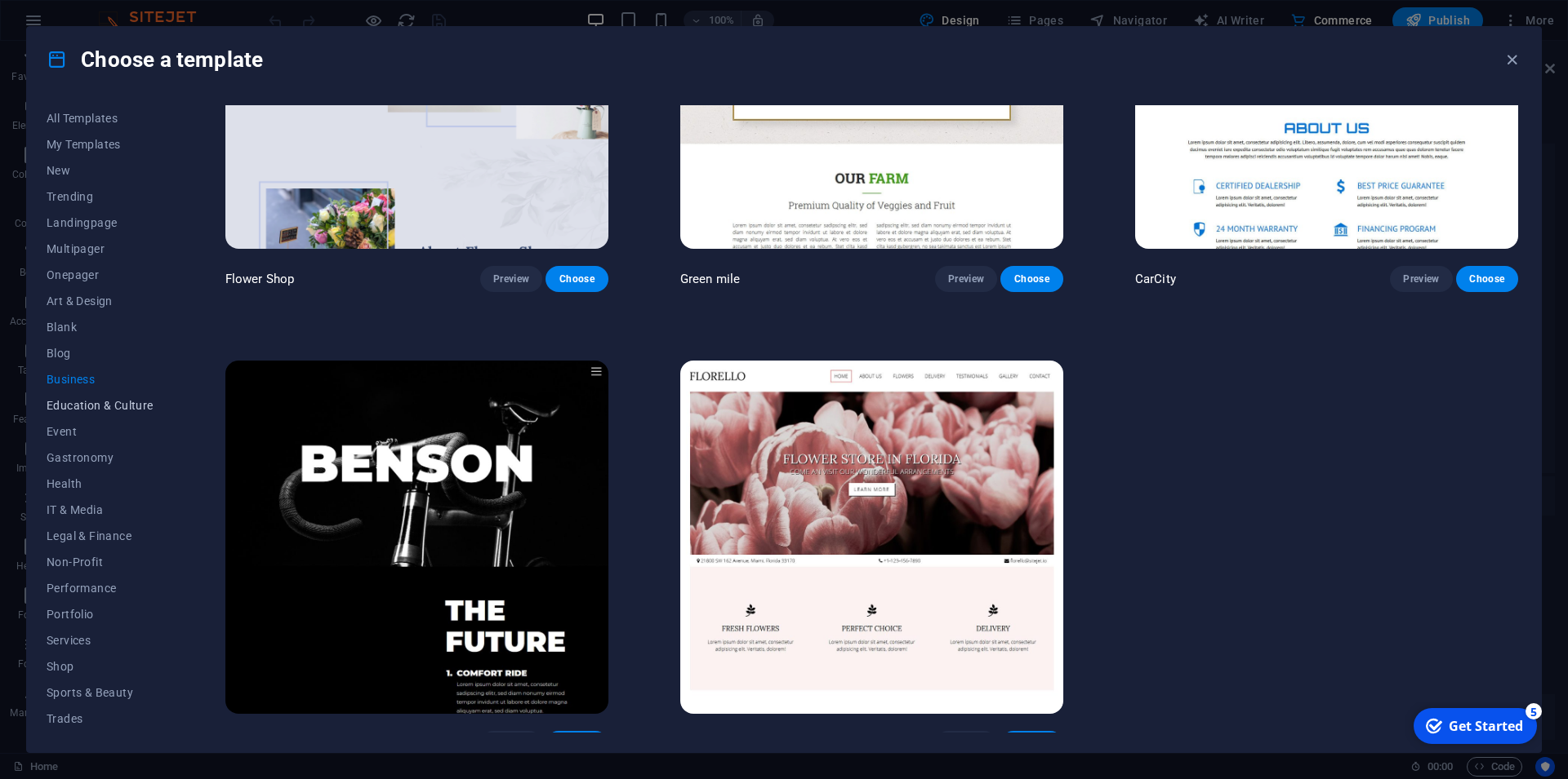
click at [109, 411] on span "Education & Culture" at bounding box center [100, 406] width 107 height 13
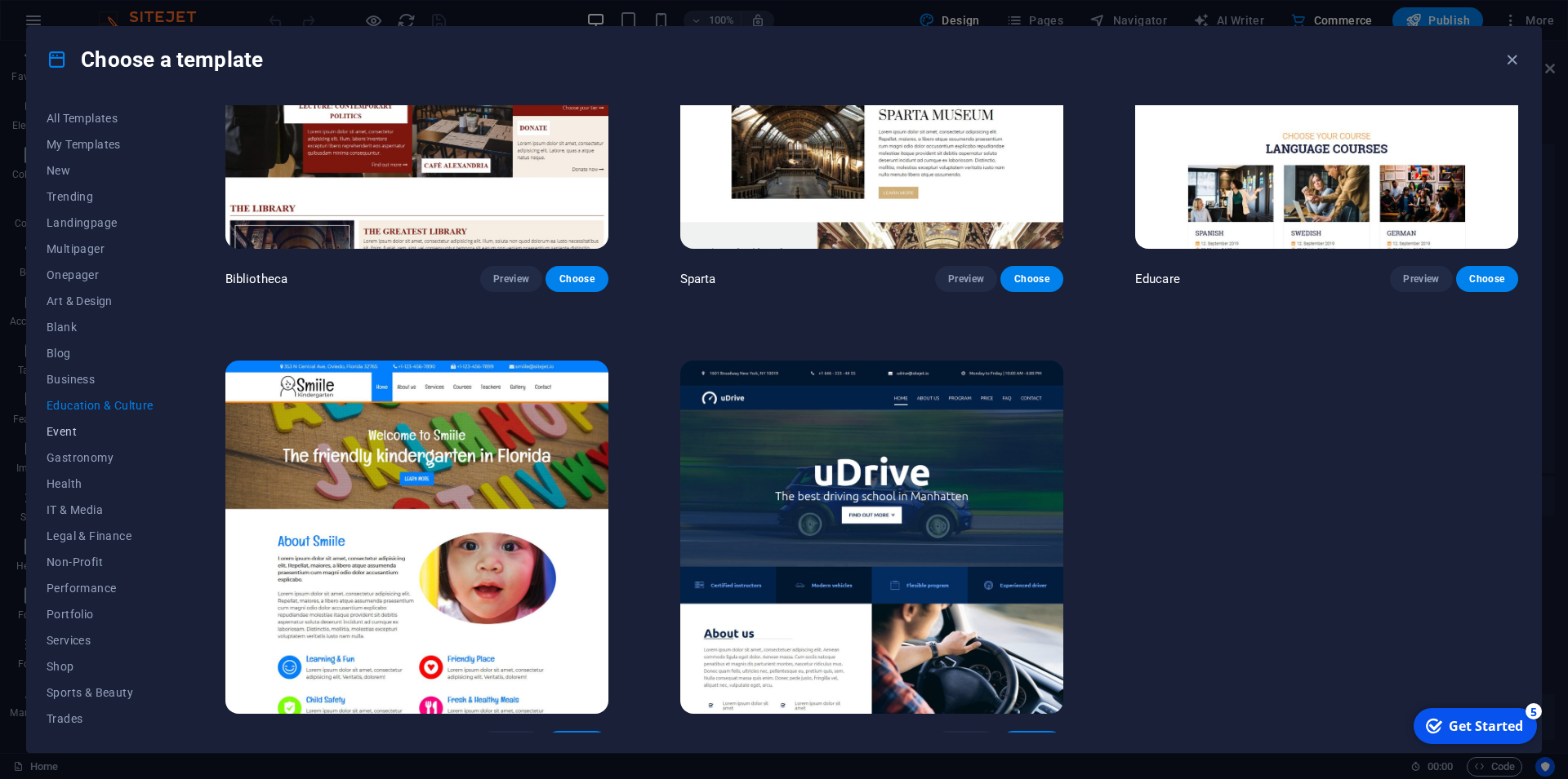
click at [66, 432] on span "Event" at bounding box center [100, 431] width 107 height 13
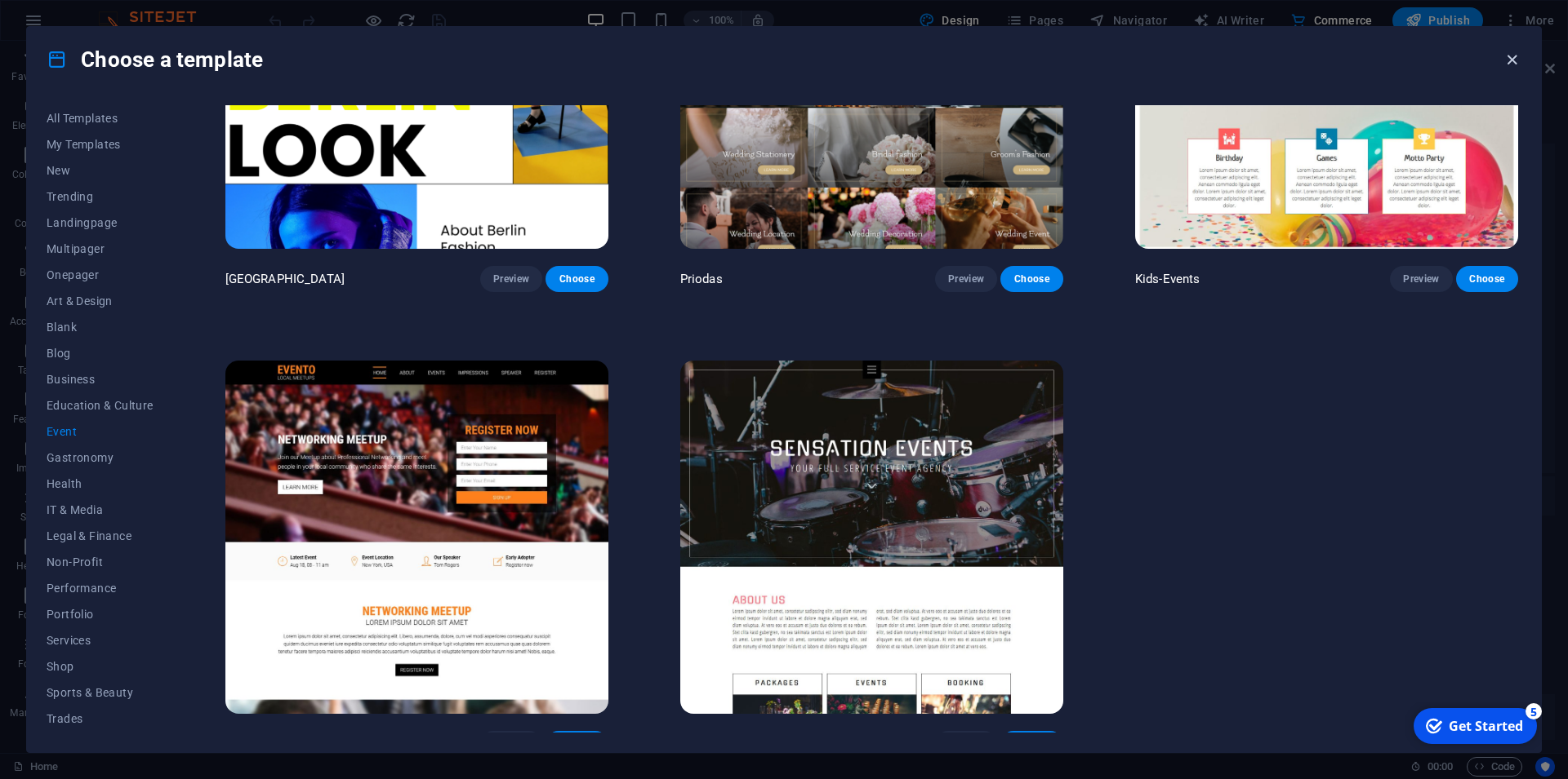
click at [1513, 59] on icon "button" at bounding box center [1512, 60] width 19 height 19
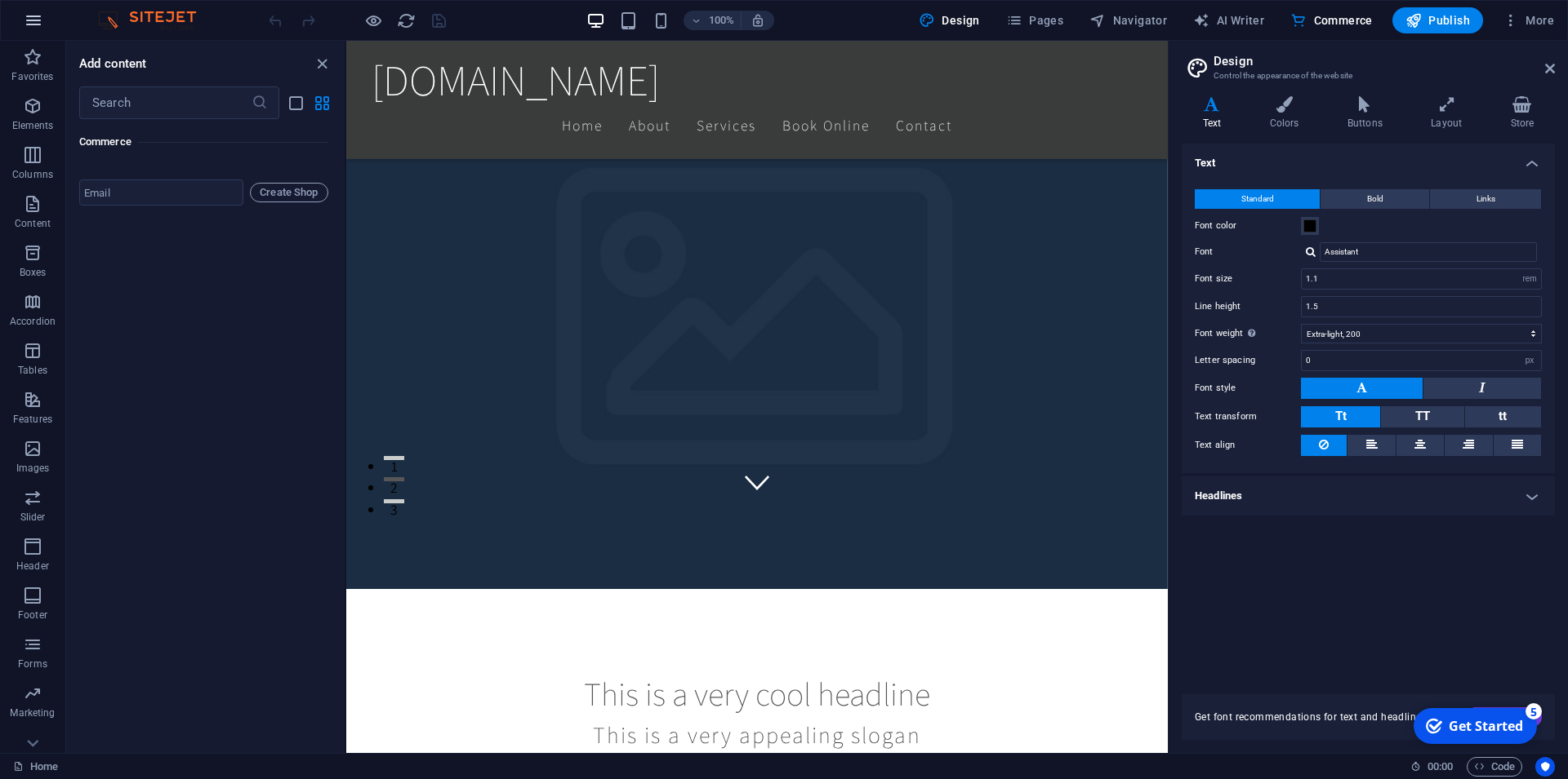
click at [36, 17] on icon "button" at bounding box center [34, 21] width 20 height 20
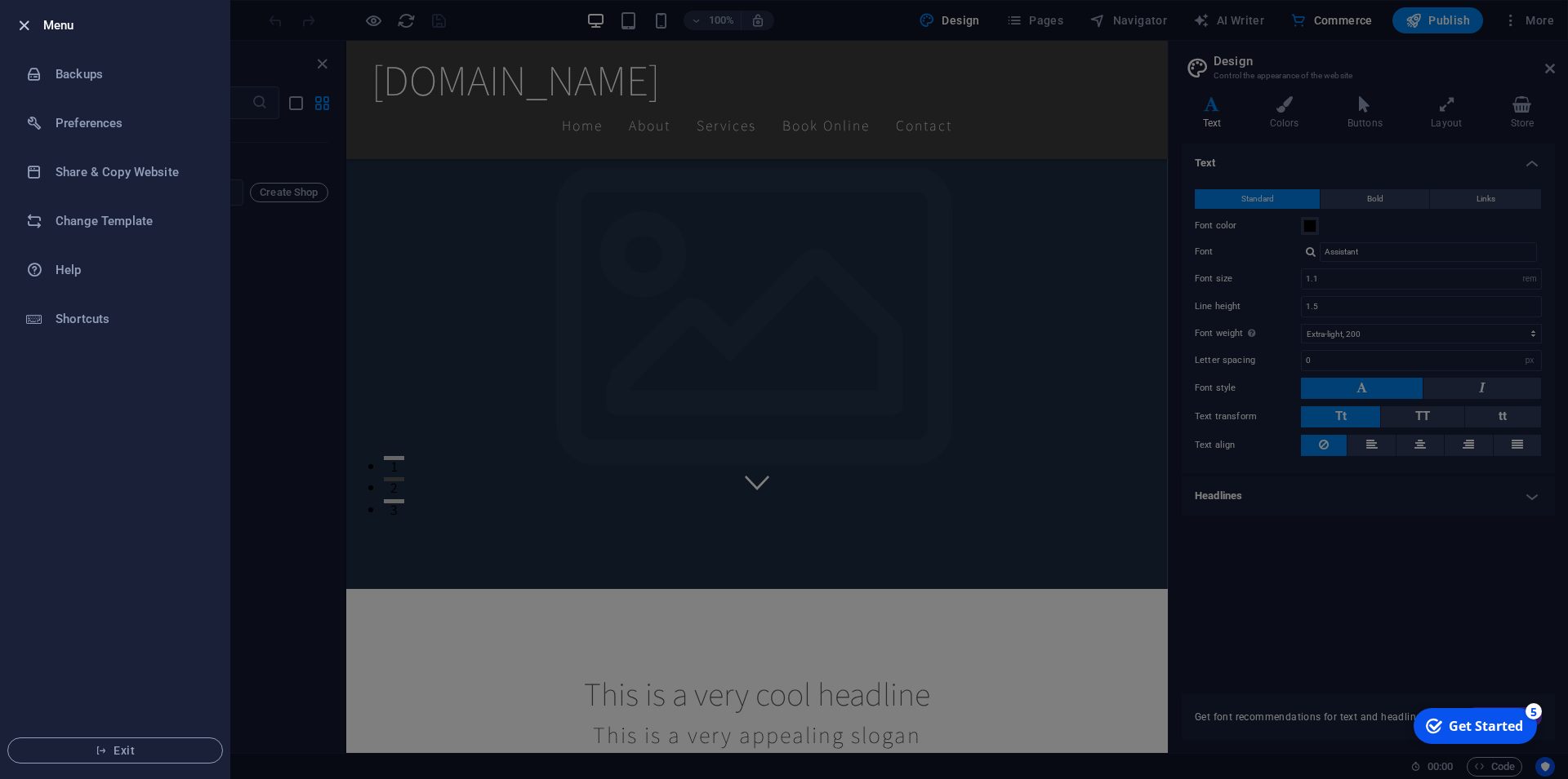
click at [25, 20] on icon "button" at bounding box center [24, 25] width 19 height 19
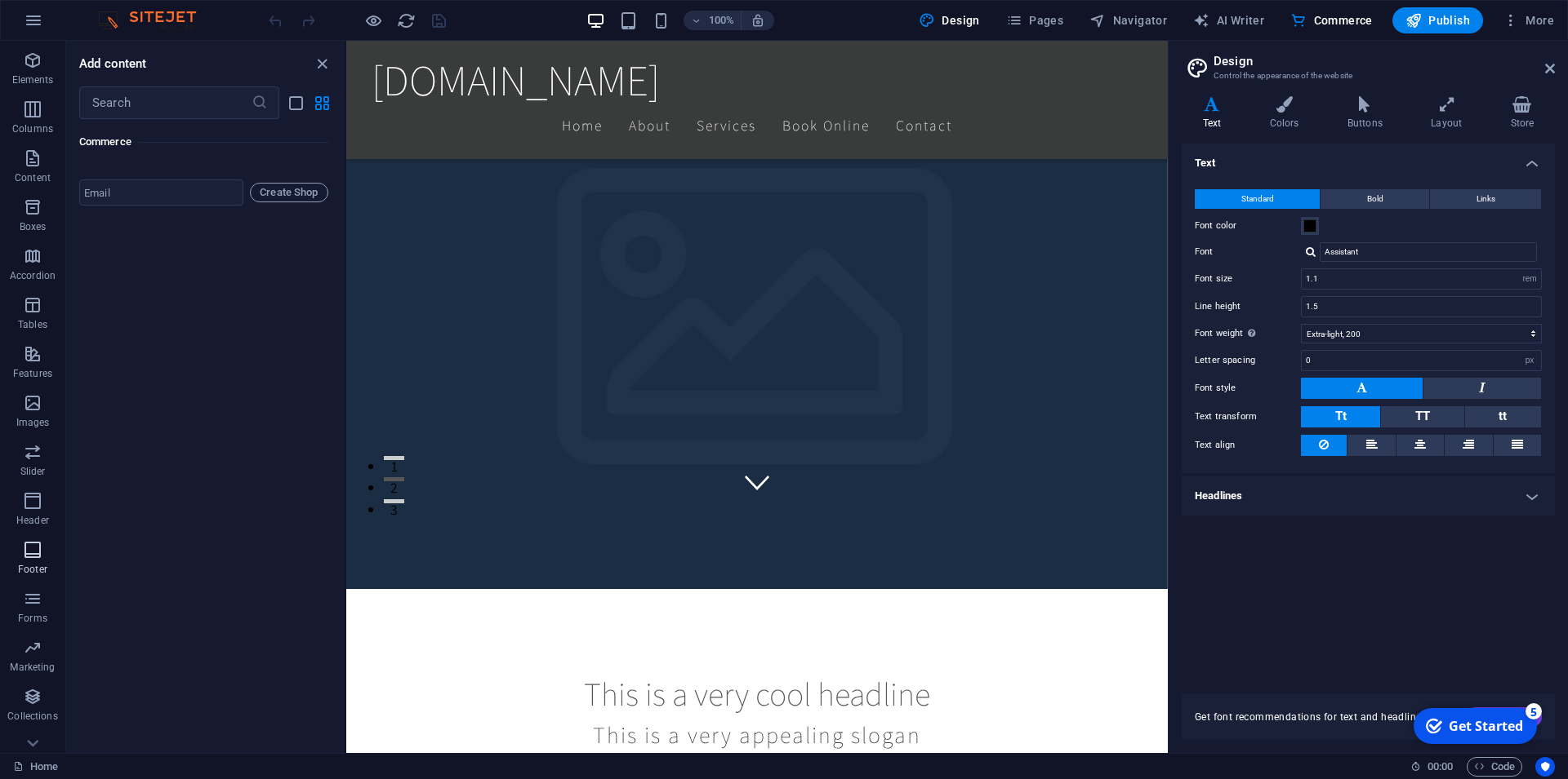
scroll to position [71, 0]
click at [39, 677] on icon "button" at bounding box center [33, 672] width 20 height 20
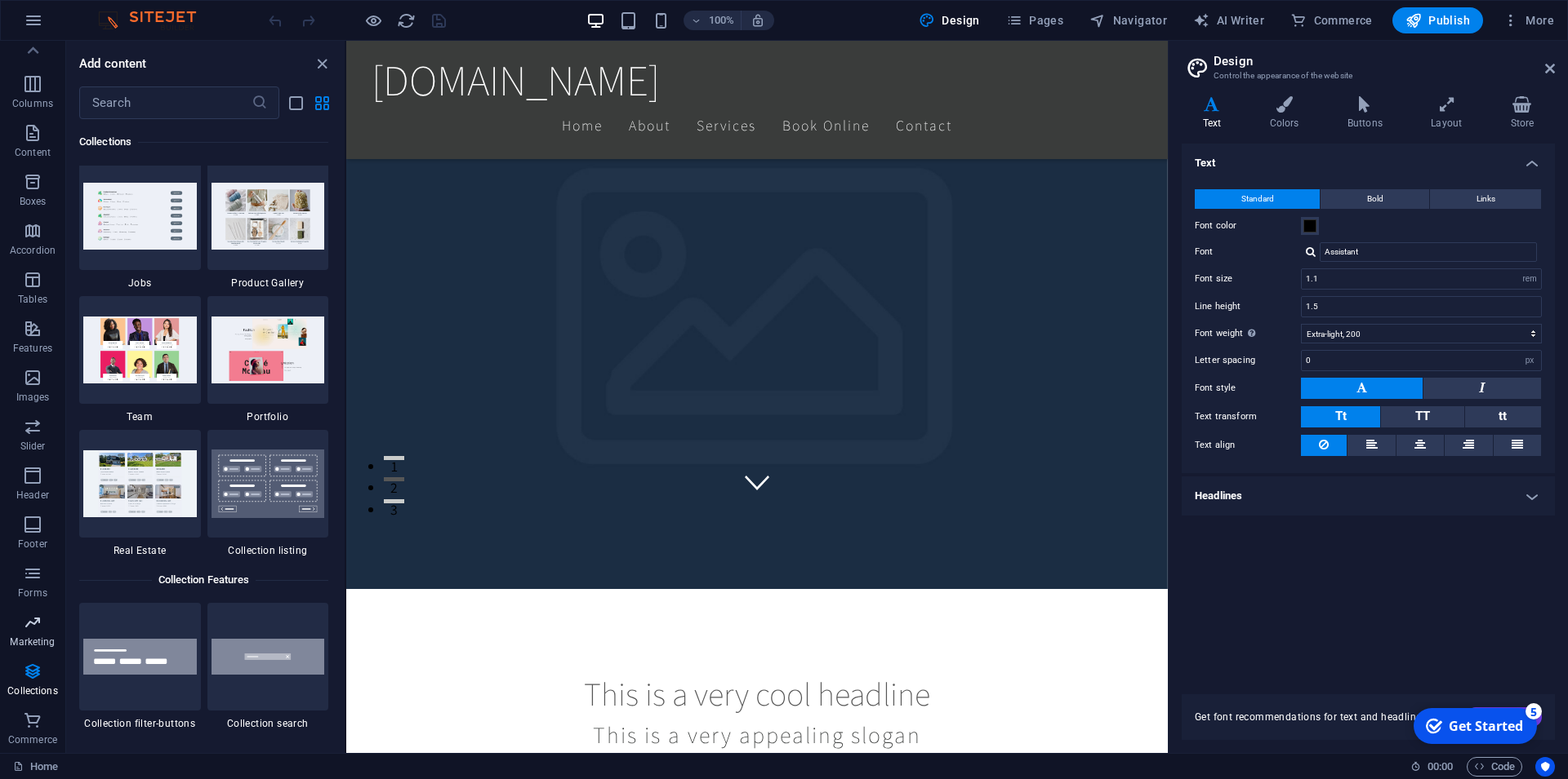
scroll to position [15111, 0]
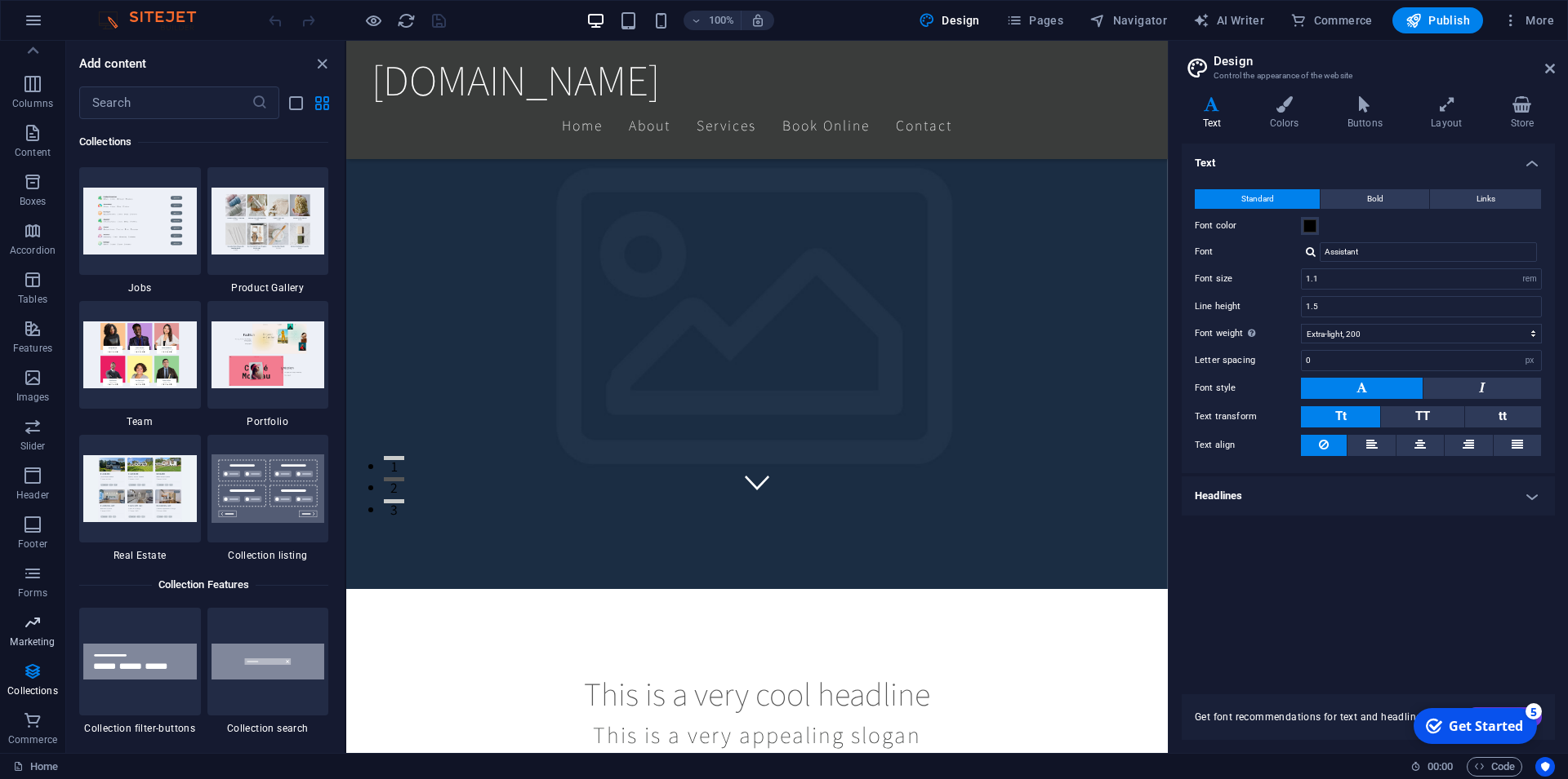
click at [33, 631] on icon "button" at bounding box center [33, 623] width 20 height 20
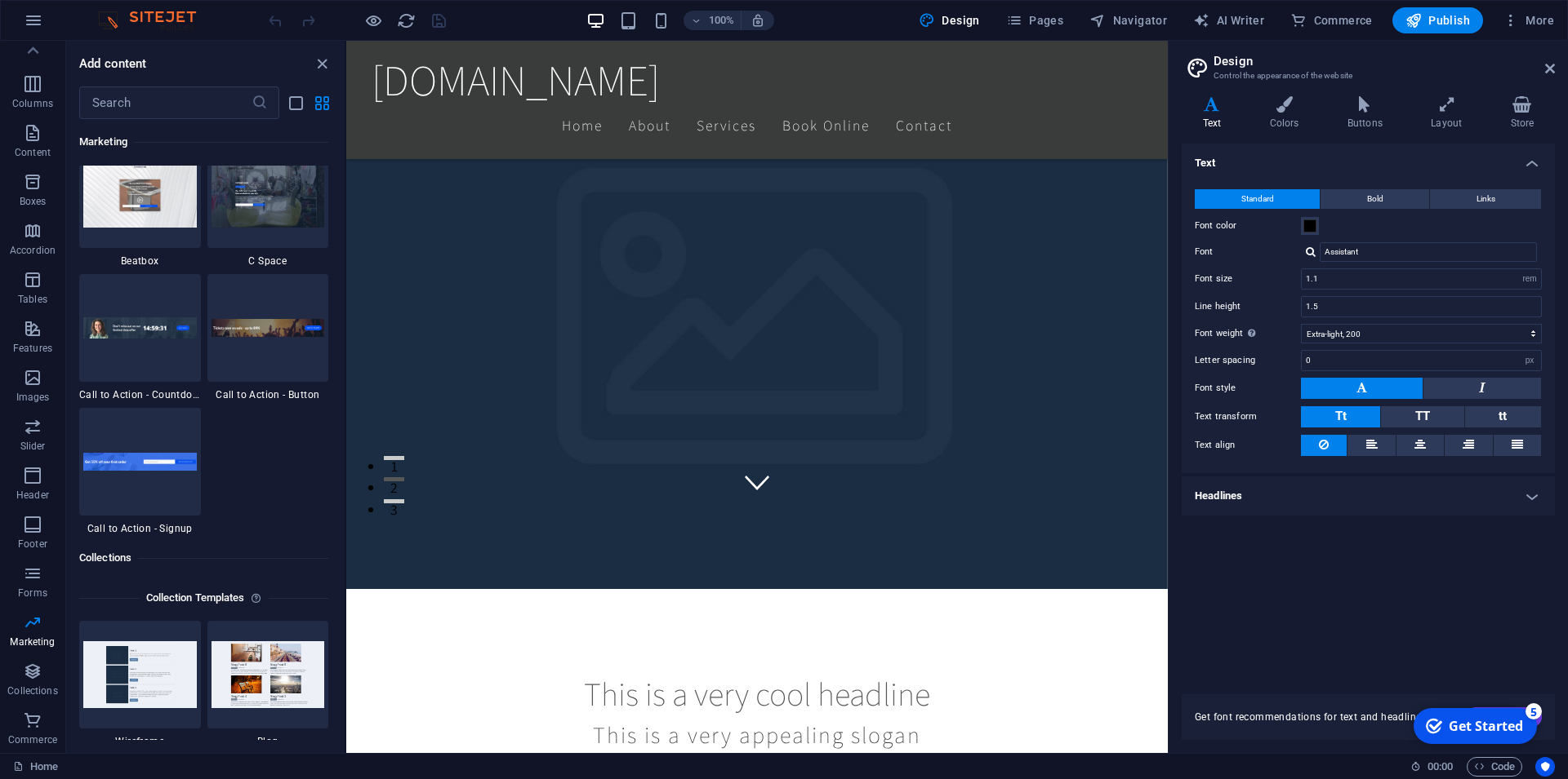
scroll to position [14199, 0]
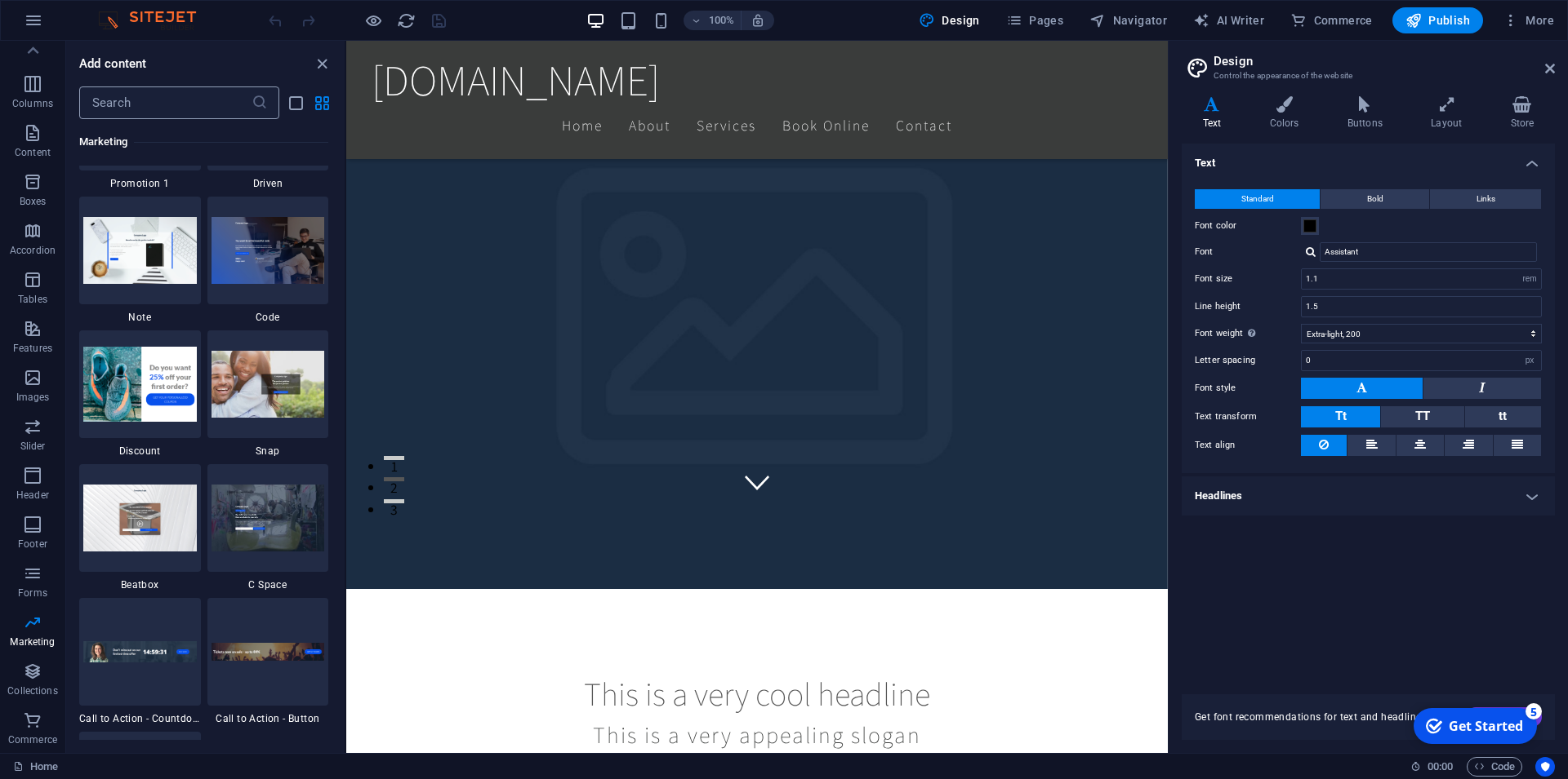
click at [202, 100] on input "text" at bounding box center [165, 103] width 173 height 33
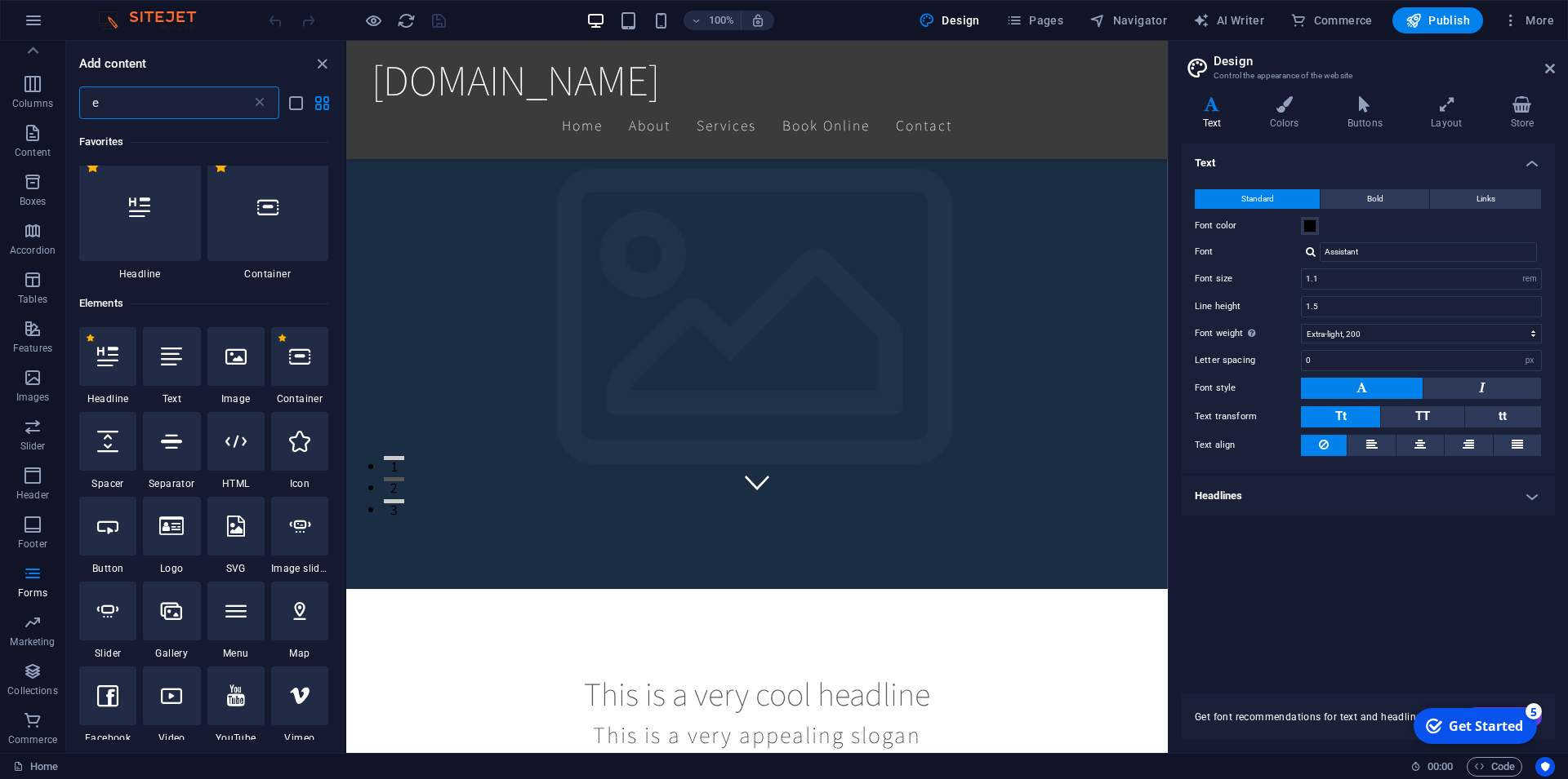
scroll to position [0, 0]
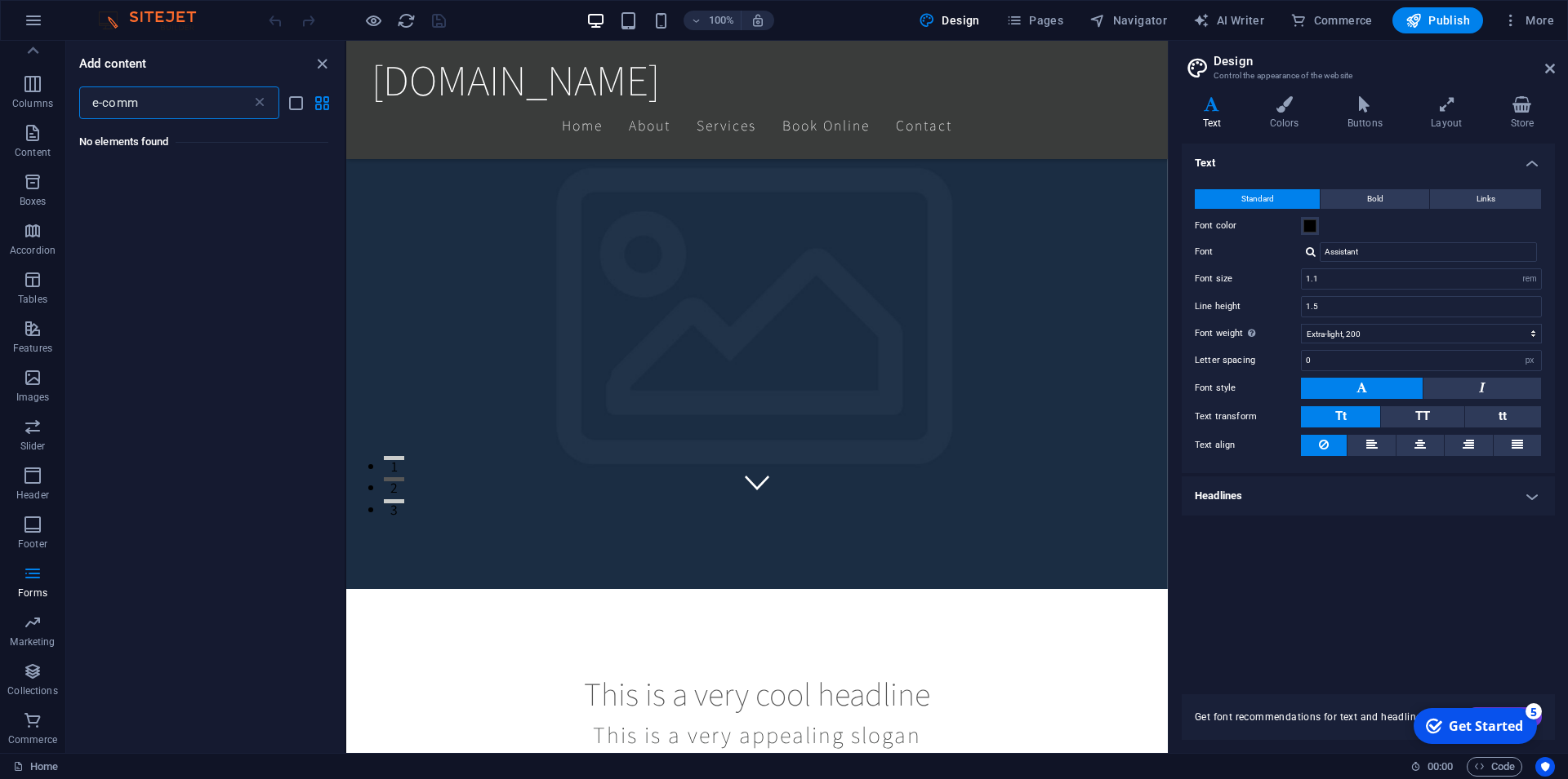
type input "e-comm"
click at [30, 721] on icon "button" at bounding box center [33, 721] width 20 height 20
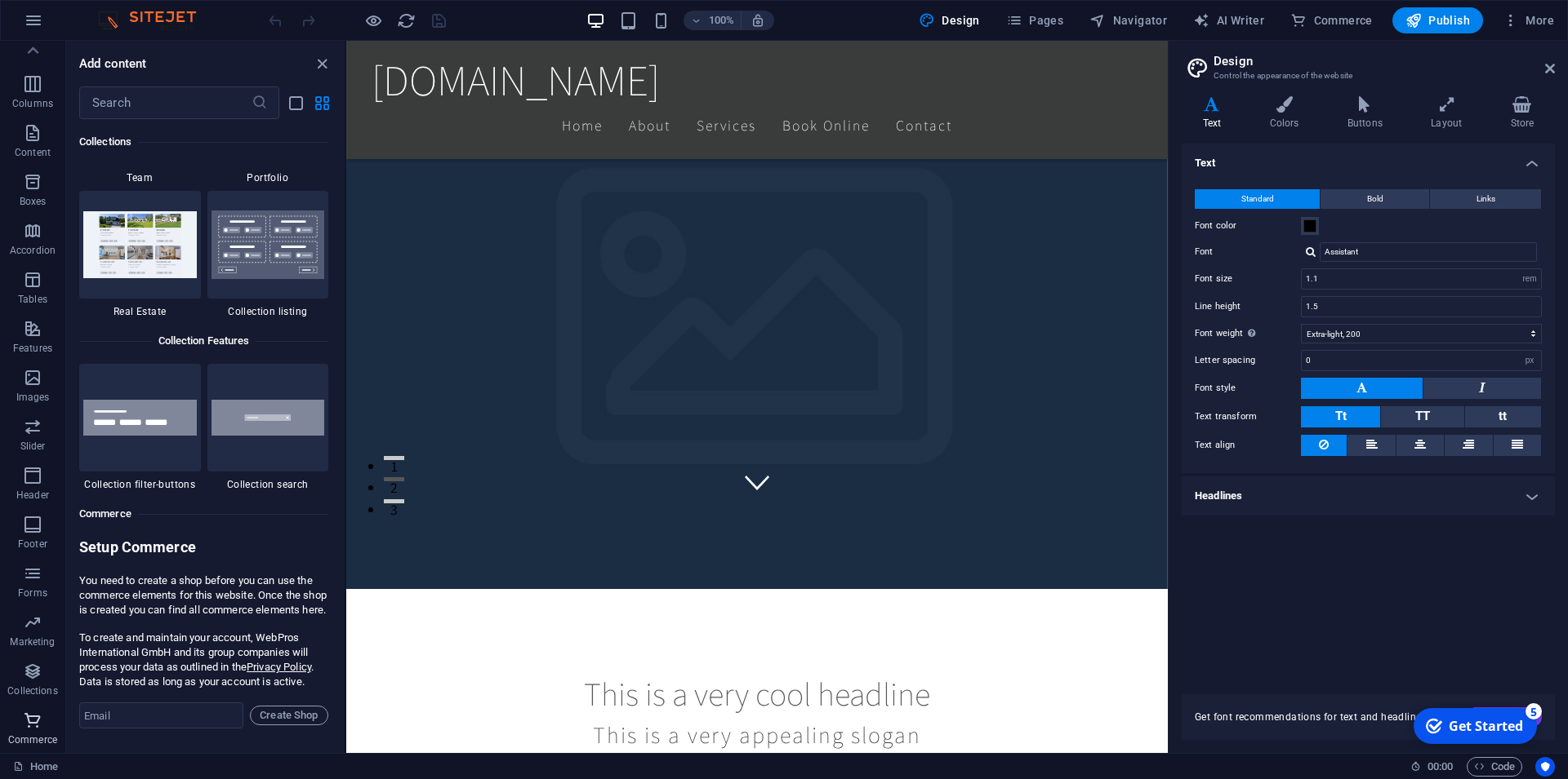
scroll to position [15727, 0]
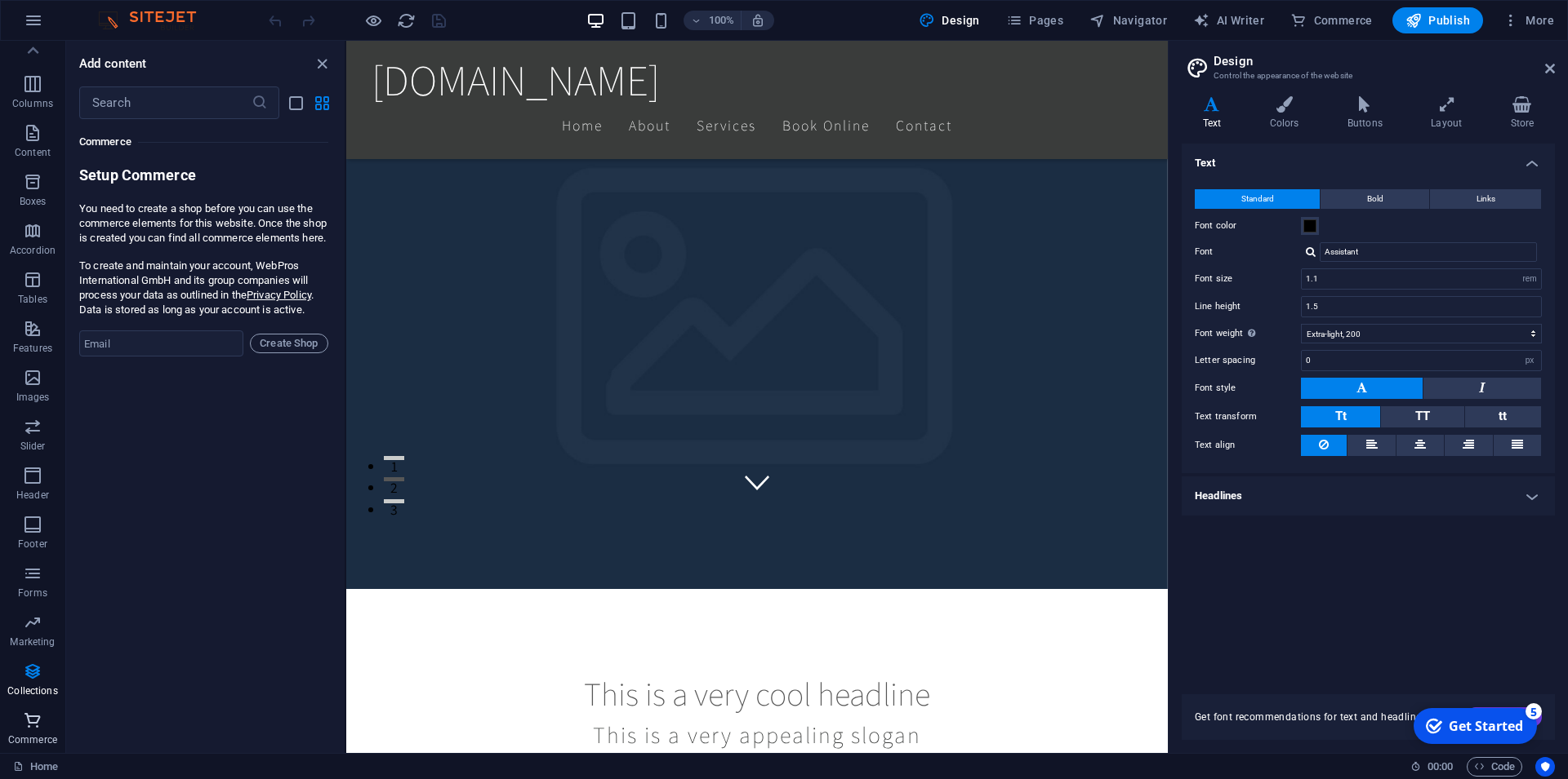
click at [30, 722] on icon "button" at bounding box center [33, 721] width 20 height 20
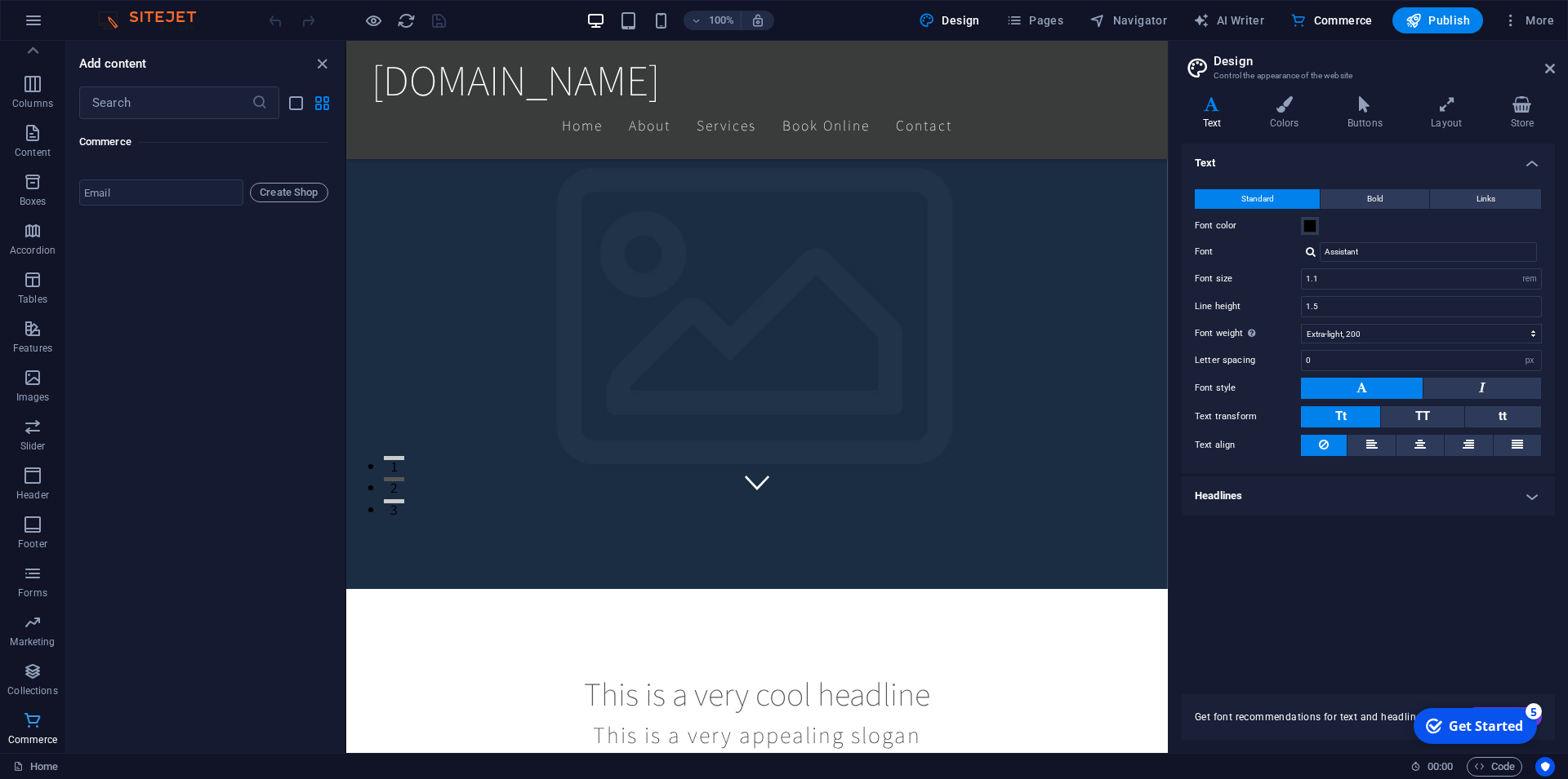
scroll to position [15899, 0]
click at [30, 722] on icon "button" at bounding box center [33, 721] width 20 height 20
drag, startPoint x: 80, startPoint y: 216, endPoint x: 248, endPoint y: 257, distance: 172.9
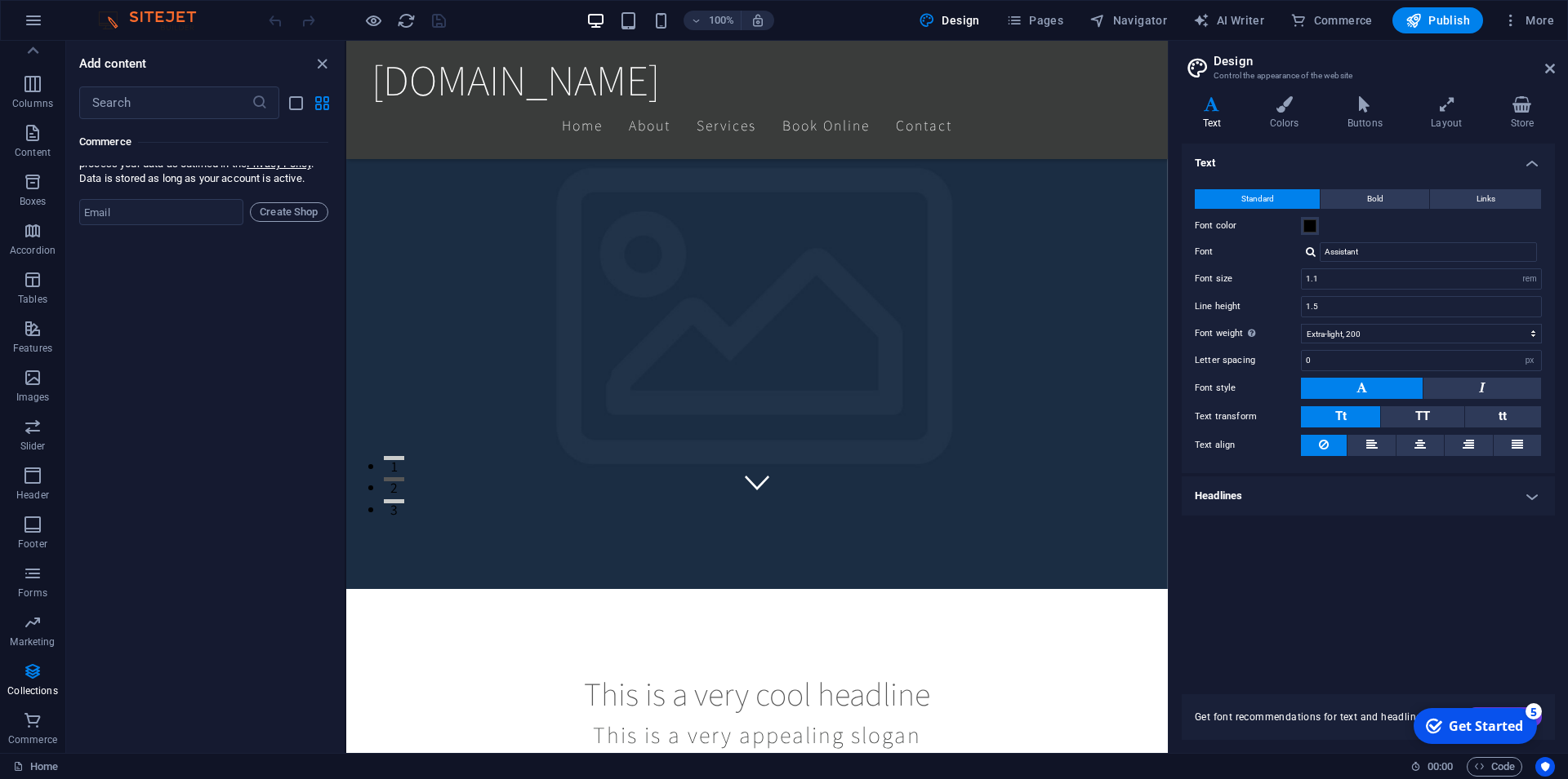
click at [248, 225] on form "Setup Commerce You need to create a shop before you can use the commerce elemen…" at bounding box center [203, 130] width 249 height 191
click at [251, 114] on p "You need to create a shop before you can use the commerce elements for this web…" at bounding box center [203, 92] width 249 height 44
drag, startPoint x: 79, startPoint y: 320, endPoint x: 312, endPoint y: 380, distance: 240.6
click at [312, 186] on p "To create and maintain your account, WebPros International GmbH and its group c…" at bounding box center [203, 156] width 249 height 59
click at [128, 114] on p "You need to create a shop before you can use the commerce elements for this web…" at bounding box center [203, 92] width 249 height 44
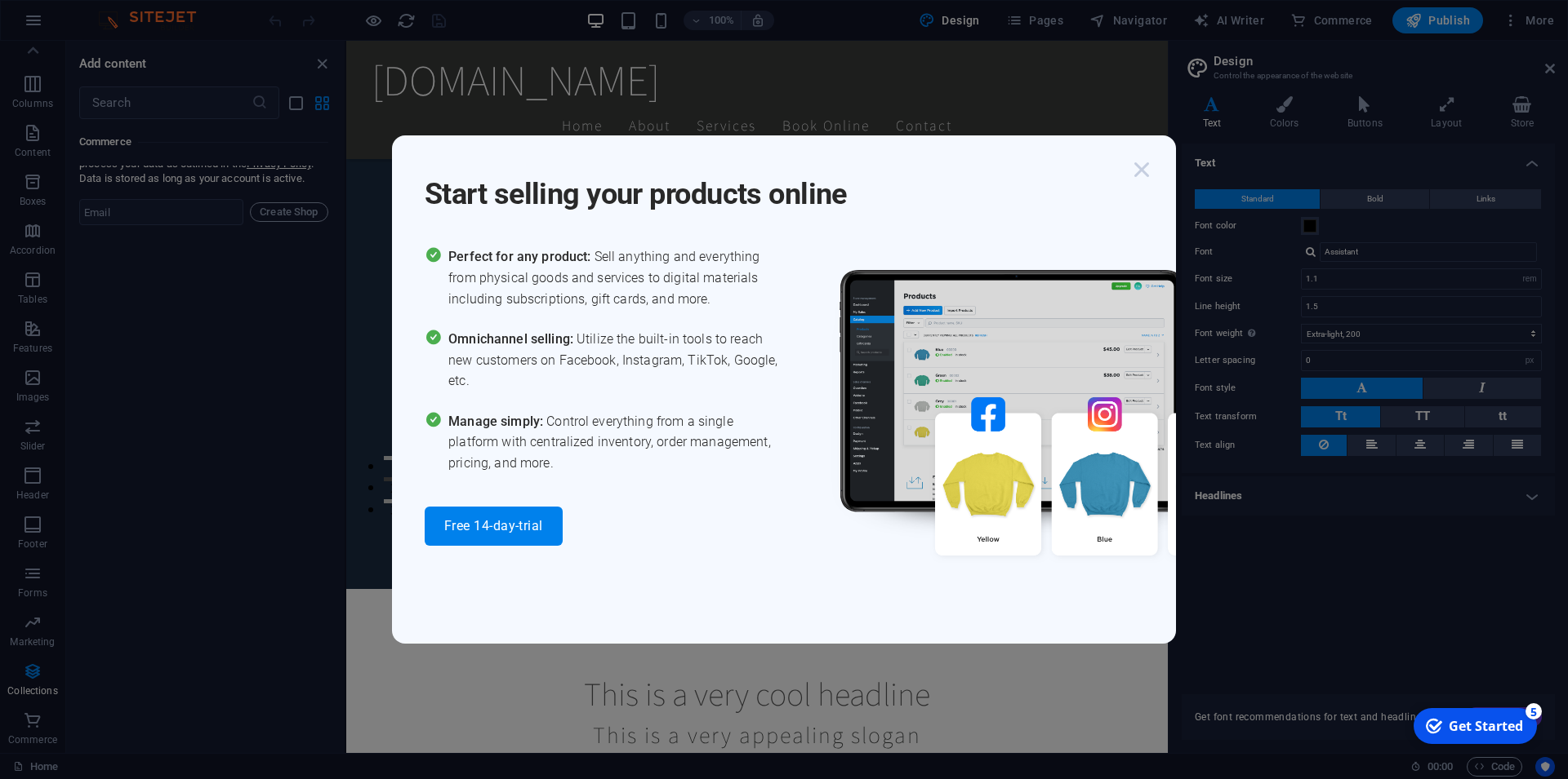
click at [1136, 174] on icon "button" at bounding box center [1141, 170] width 29 height 29
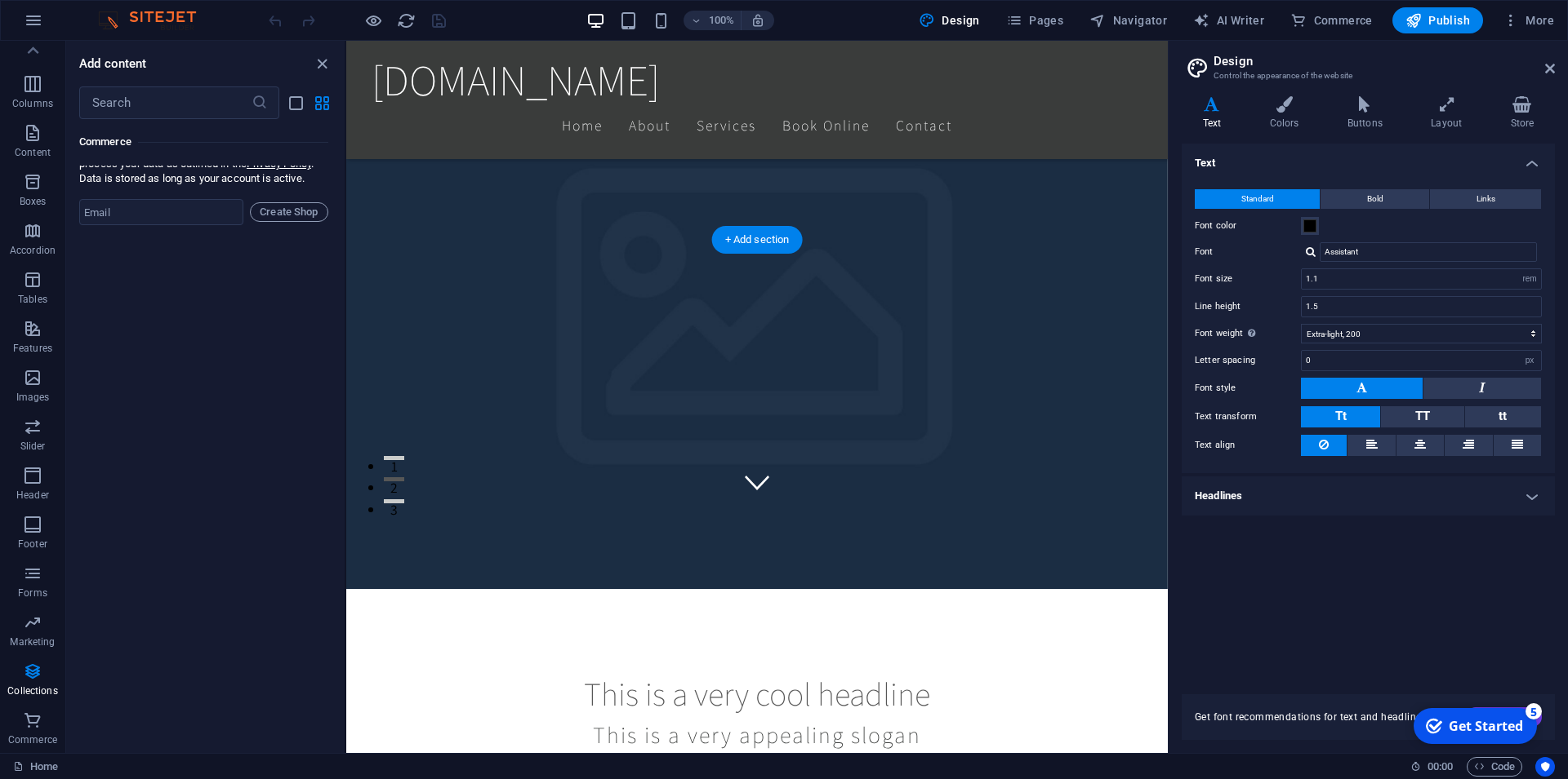
scroll to position [0, 0]
